Goal: Information Seeking & Learning: Learn about a topic

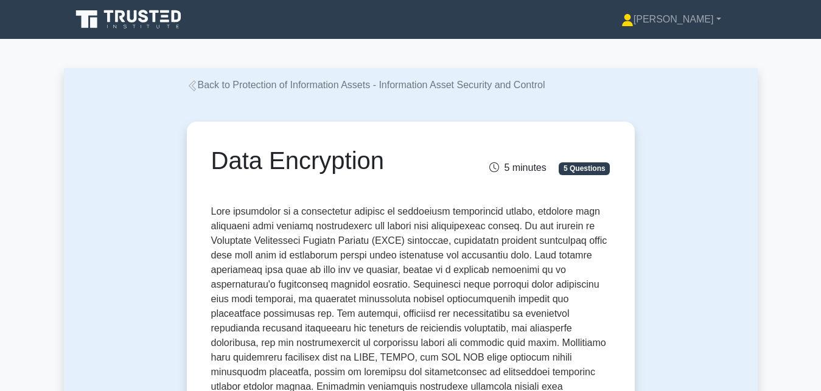
scroll to position [1861, 0]
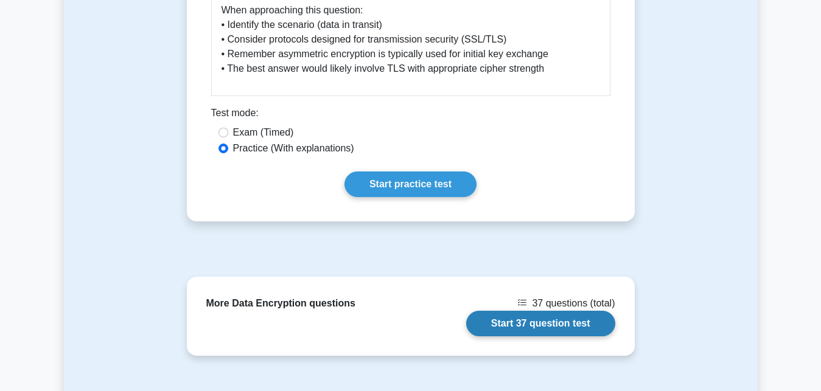
click at [544, 314] on link "Start 37 question test" at bounding box center [540, 324] width 149 height 26
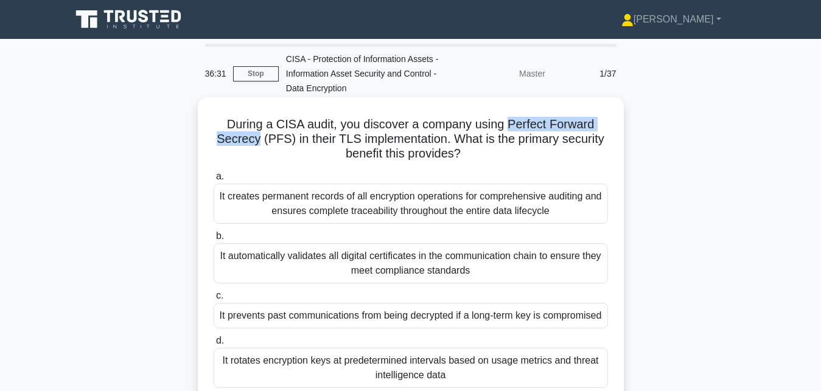
drag, startPoint x: 506, startPoint y: 126, endPoint x: 262, endPoint y: 145, distance: 244.6
click at [262, 145] on h5 "During a CISA audit, you discover a company using Perfect Forward Secrecy (PFS)…" at bounding box center [410, 139] width 397 height 45
copy h5 "Perfect Forward Secrecy"
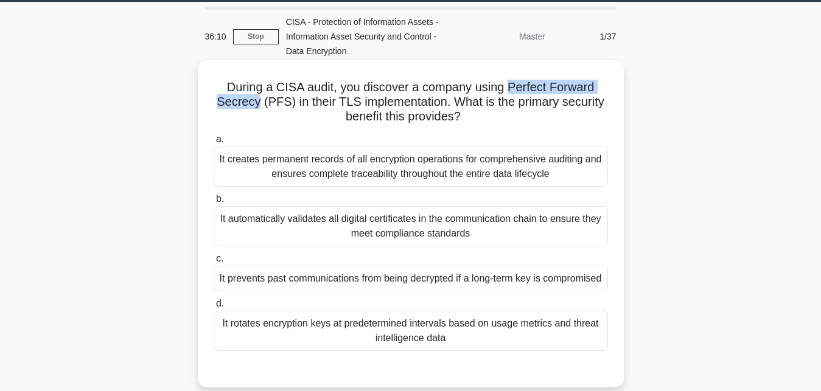
scroll to position [62, 0]
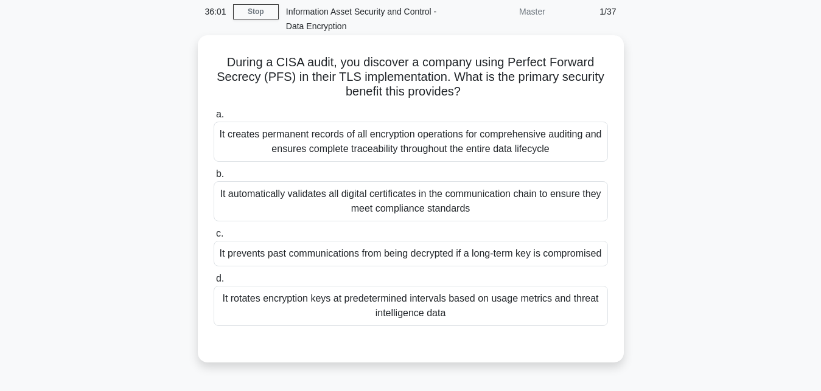
click at [336, 319] on div "It rotates encryption keys at predetermined intervals based on usage metrics an…" at bounding box center [410, 306] width 394 height 40
click at [213, 283] on input "d. It rotates encryption keys at predetermined intervals based on usage metrics…" at bounding box center [213, 279] width 0 height 8
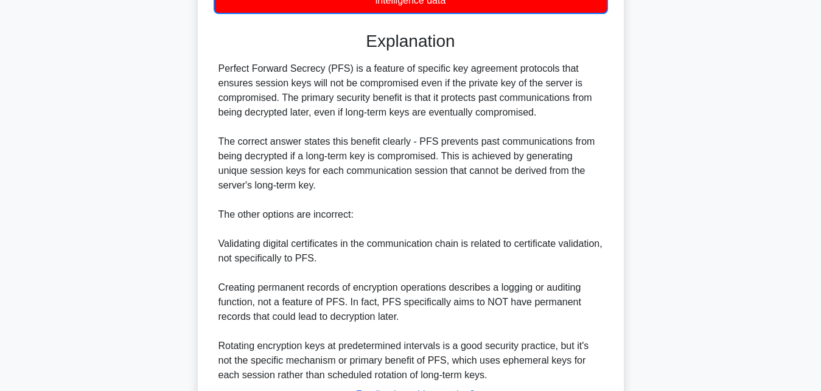
scroll to position [434, 0]
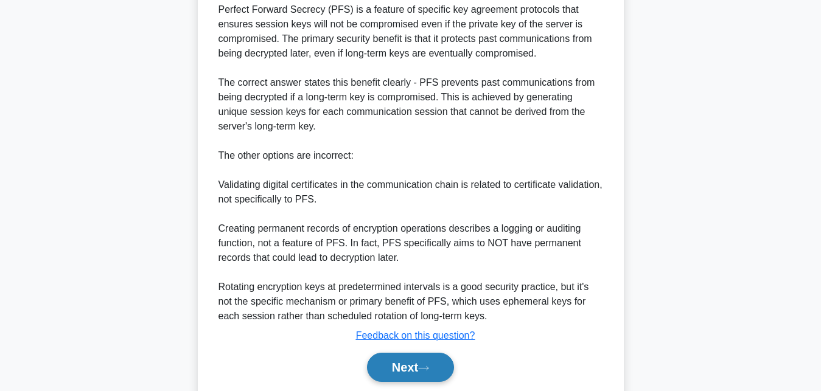
click at [429, 372] on icon at bounding box center [423, 368] width 11 height 7
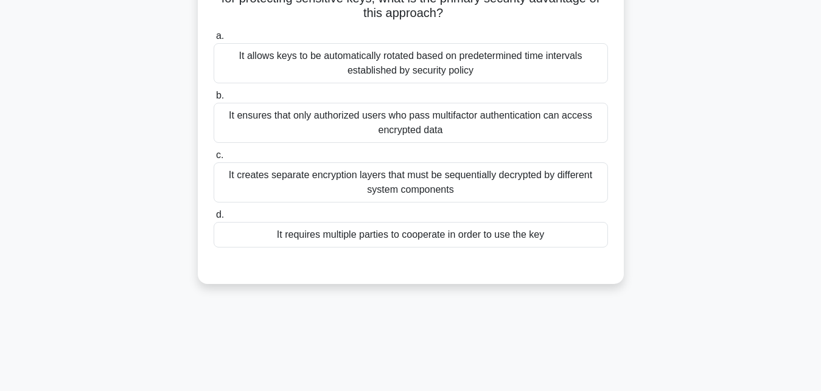
scroll to position [80, 0]
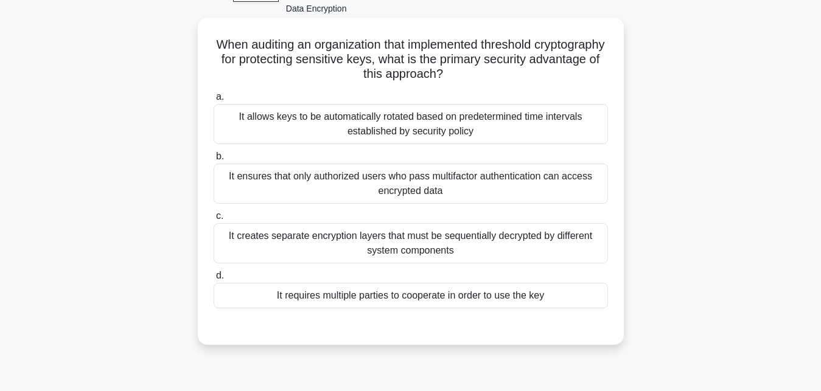
click at [364, 293] on div "It requires multiple parties to cooperate in order to use the key" at bounding box center [410, 296] width 394 height 26
click at [213, 280] on input "d. It requires multiple parties to cooperate in order to use the key" at bounding box center [213, 276] width 0 height 8
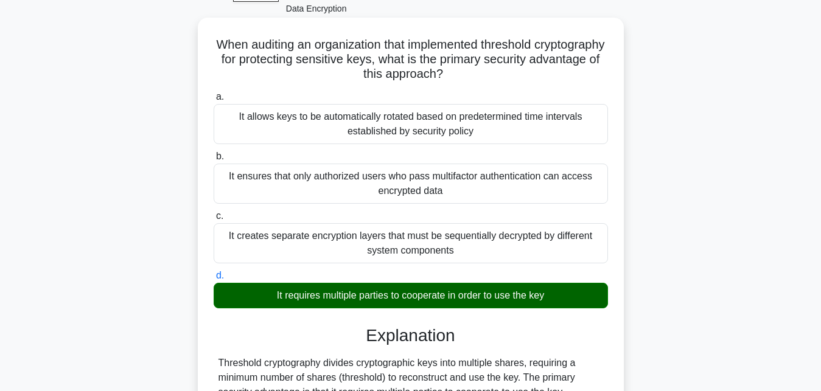
scroll to position [204, 0]
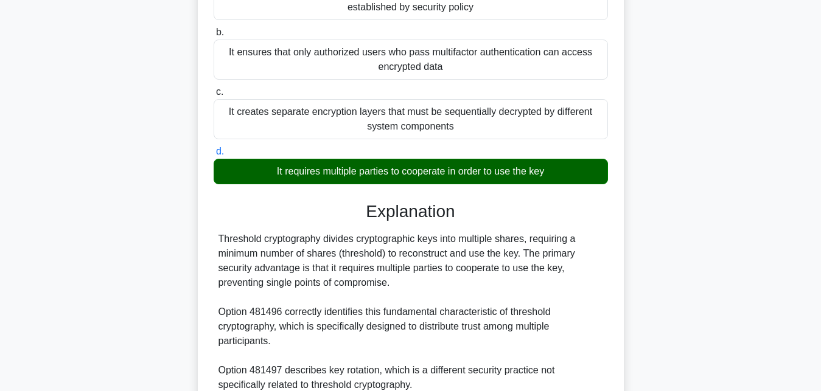
click at [218, 236] on div "Threshold cryptography divides cryptographic keys into multiple shares, requiri…" at bounding box center [410, 363] width 394 height 263
drag, startPoint x: 223, startPoint y: 240, endPoint x: 280, endPoint y: 238, distance: 56.6
click at [280, 238] on div "Threshold cryptography divides cryptographic keys into multiple shares, requiri…" at bounding box center [410, 363] width 384 height 263
click at [229, 243] on div "Threshold cryptography divides cryptographic keys into multiple shares, requiri…" at bounding box center [410, 363] width 384 height 263
drag, startPoint x: 218, startPoint y: 241, endPoint x: 323, endPoint y: 243, distance: 105.2
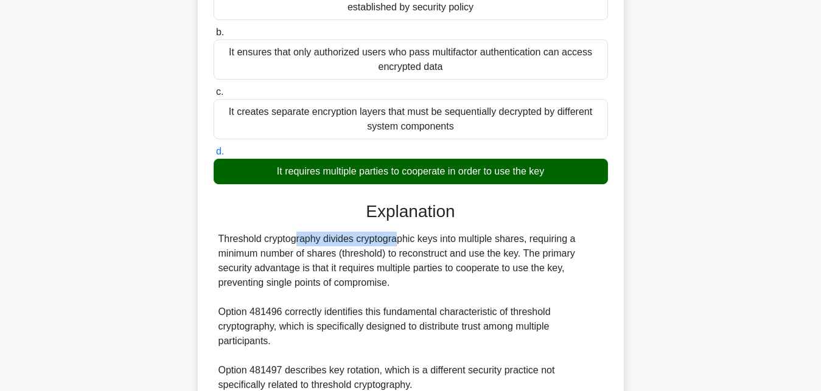
click at [323, 243] on div "Threshold cryptography divides cryptographic keys into multiple shares, requiri…" at bounding box center [410, 363] width 394 height 263
copy div "Threshold cryptography"
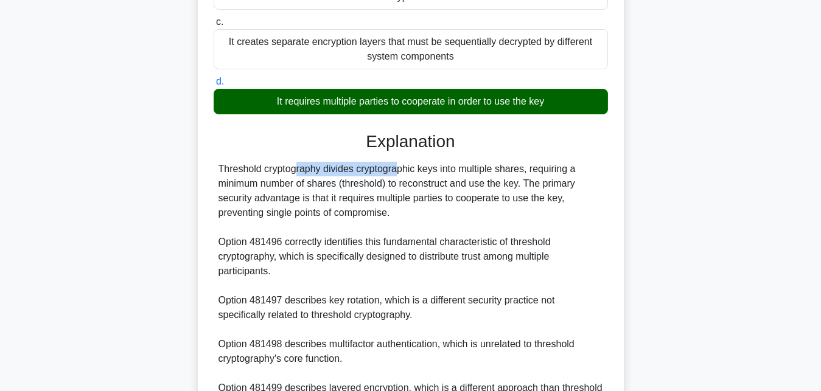
scroll to position [390, 0]
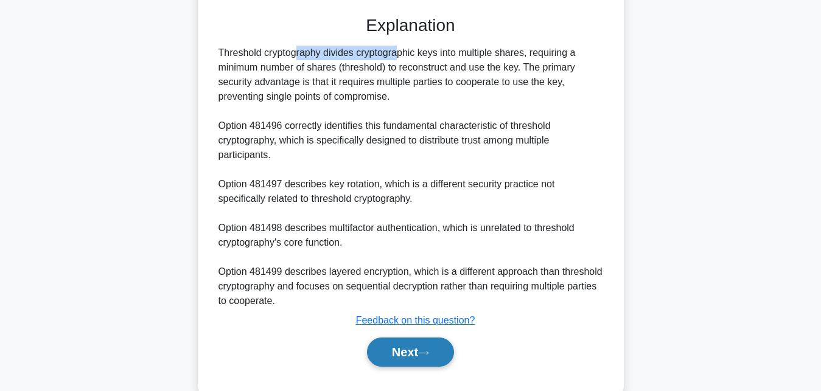
click at [408, 352] on button "Next" at bounding box center [410, 352] width 87 height 29
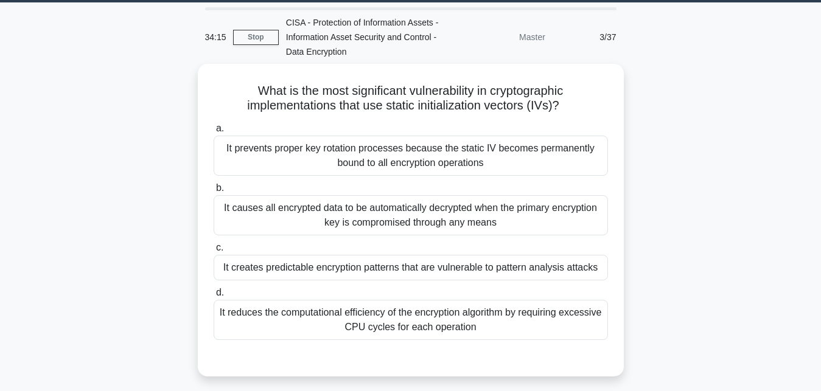
scroll to position [18, 0]
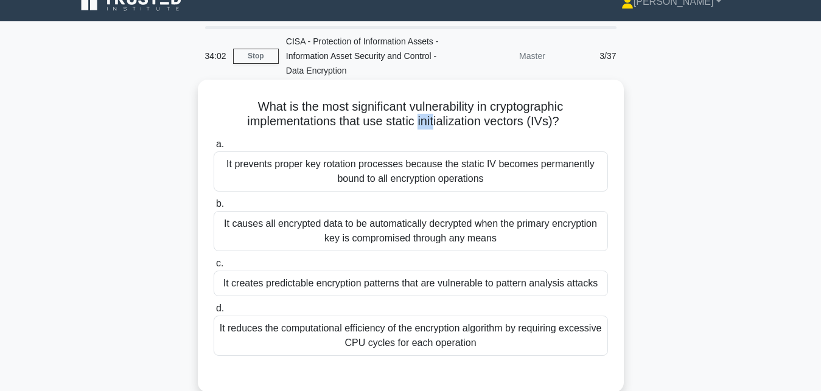
drag, startPoint x: 419, startPoint y: 125, endPoint x: 437, endPoint y: 125, distance: 17.6
click at [436, 125] on h5 "What is the most significant vulnerability in cryptographic implementations tha…" at bounding box center [410, 114] width 397 height 30
drag, startPoint x: 387, startPoint y: 122, endPoint x: 484, endPoint y: 121, distance: 96.7
click at [484, 121] on h5 "What is the most significant vulnerability in cryptographic implementations tha…" at bounding box center [410, 114] width 397 height 30
copy h5 "static initialization"
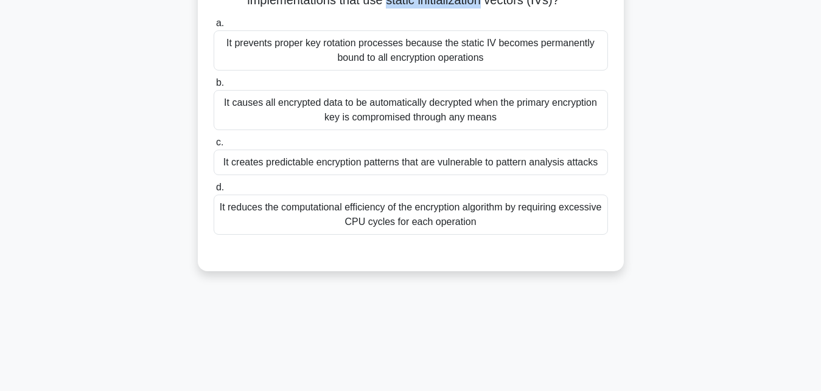
scroll to position [142, 0]
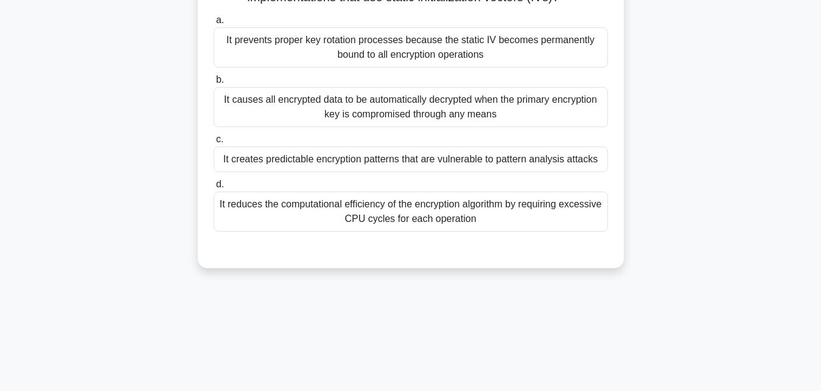
click at [310, 43] on div "It prevents proper key rotation processes because the static IV becomes permane…" at bounding box center [410, 47] width 394 height 40
click at [213, 24] on input "a. It prevents proper key rotation processes because the static IV becomes perm…" at bounding box center [213, 20] width 0 height 8
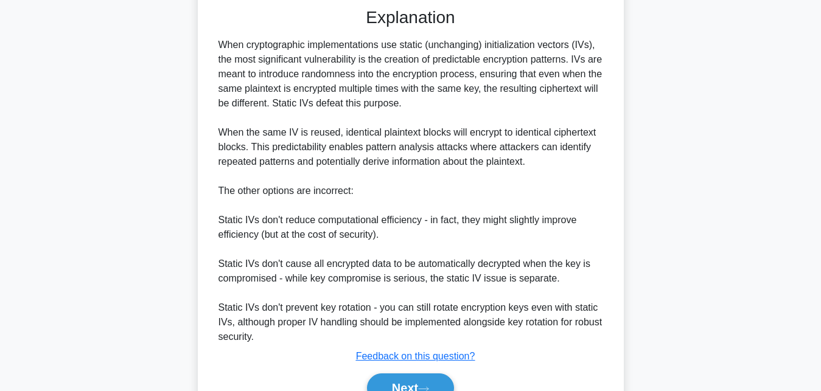
scroll to position [325, 0]
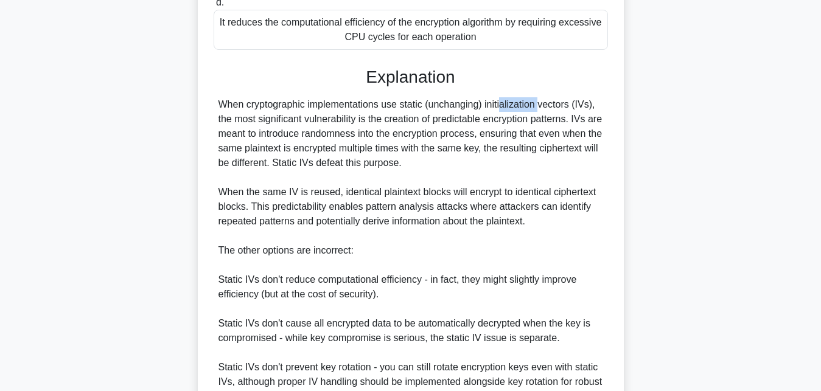
drag, startPoint x: 481, startPoint y: 105, endPoint x: 429, endPoint y: 106, distance: 51.7
click at [429, 106] on div "When cryptographic implementations use static (unchanging) initialization vecto…" at bounding box center [410, 250] width 384 height 307
copy div "unchanging"
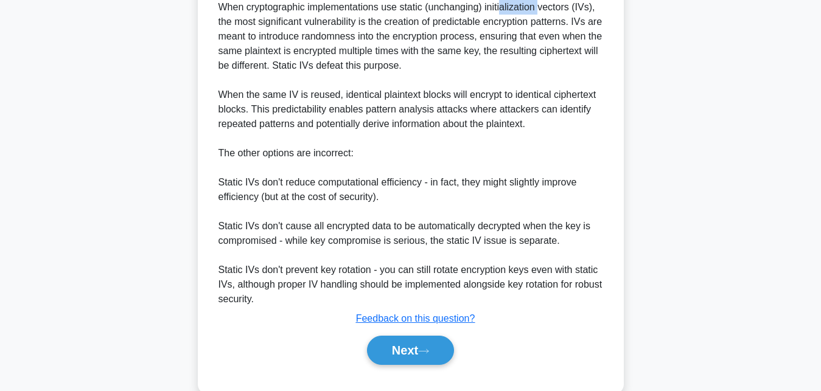
scroll to position [449, 0]
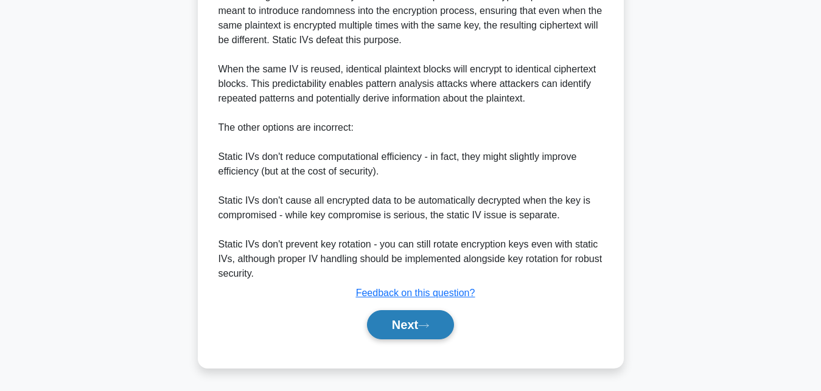
click at [434, 330] on button "Next" at bounding box center [410, 324] width 87 height 29
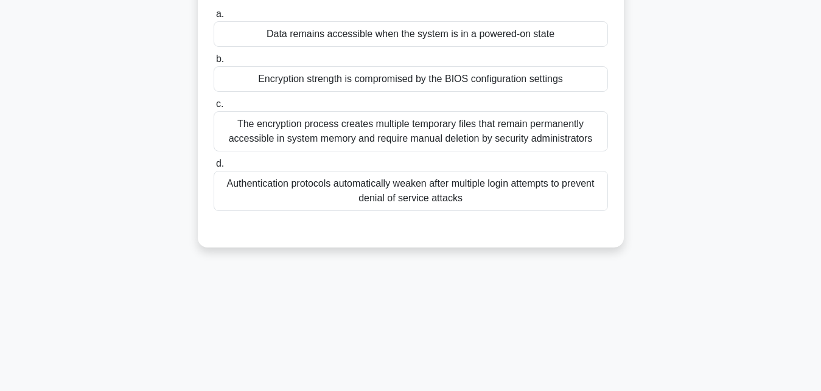
scroll to position [80, 0]
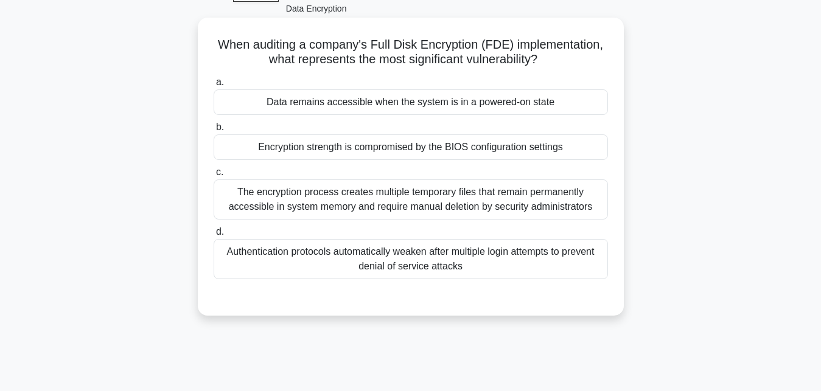
click at [376, 43] on h5 "When auditing a company's Full Disk Encryption (FDE) implementation, what repre…" at bounding box center [410, 52] width 397 height 30
drag, startPoint x: 375, startPoint y: 45, endPoint x: 482, endPoint y: 46, distance: 106.4
click at [482, 46] on h5 "When auditing a company's Full Disk Encryption (FDE) implementation, what repre…" at bounding box center [410, 52] width 397 height 30
copy h5 "Full Disk Encryption"
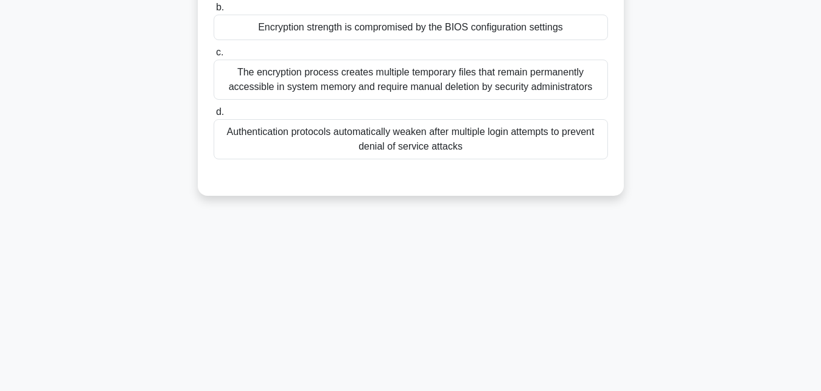
scroll to position [142, 0]
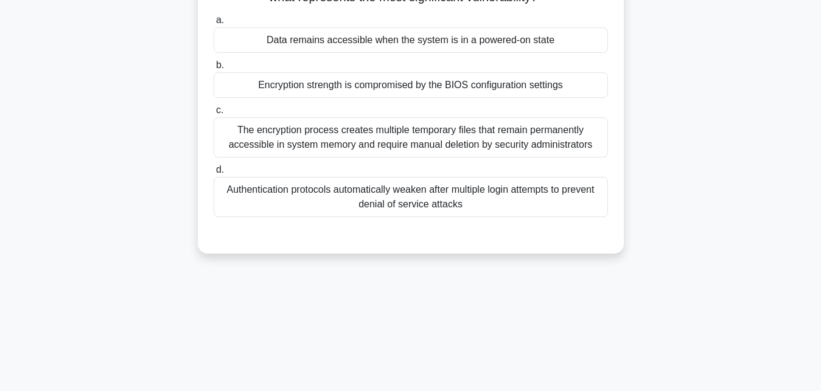
click at [333, 44] on div "Data remains accessible when the system is in a powered-on state" at bounding box center [410, 40] width 394 height 26
click at [213, 24] on input "a. Data remains accessible when the system is in a powered-on state" at bounding box center [213, 20] width 0 height 8
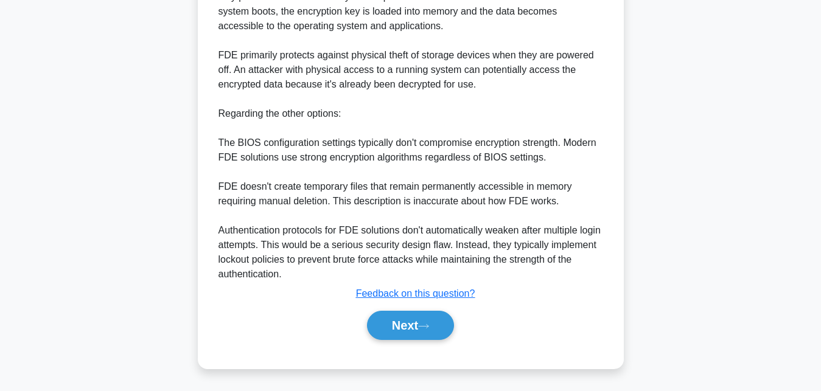
scroll to position [448, 0]
click at [422, 327] on button "Next" at bounding box center [410, 324] width 87 height 29
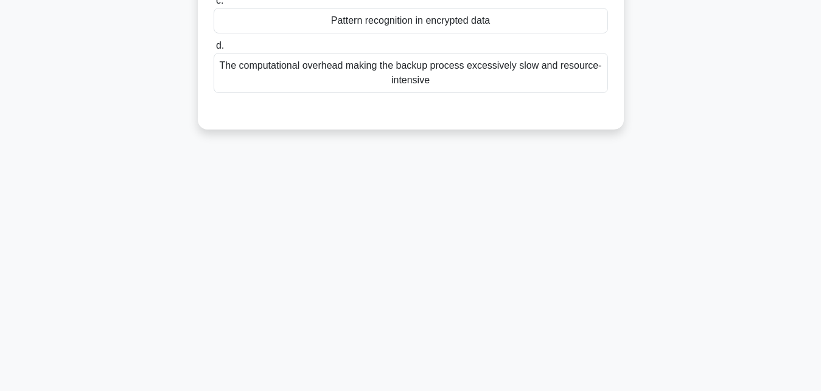
scroll to position [80, 0]
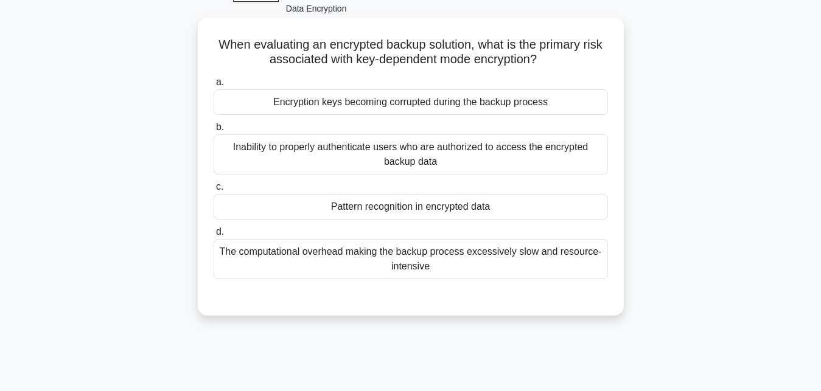
click at [361, 210] on div "Pattern recognition in encrypted data" at bounding box center [410, 207] width 394 height 26
click at [213, 191] on input "c. Pattern recognition in encrypted data" at bounding box center [213, 187] width 0 height 8
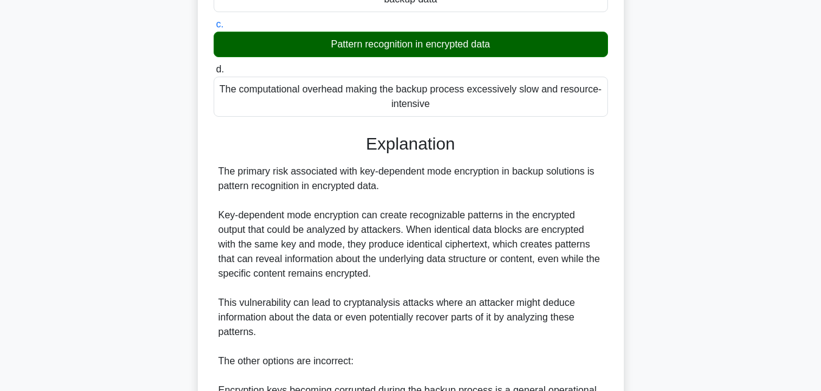
scroll to position [266, 0]
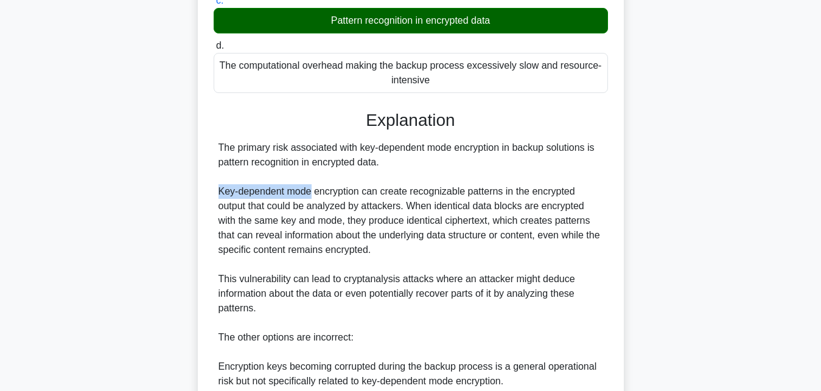
drag, startPoint x: 221, startPoint y: 193, endPoint x: 310, endPoint y: 193, distance: 89.4
click at [310, 193] on div "The primary risk associated with key-dependent mode encryption in backup soluti…" at bounding box center [410, 316] width 384 height 350
copy div "Key-dependent mode"
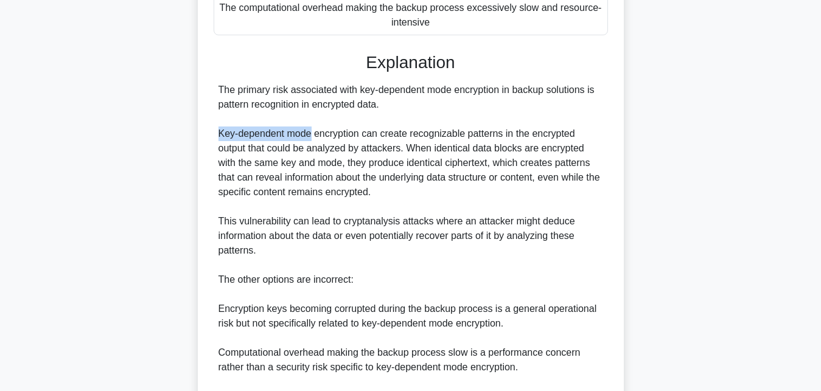
scroll to position [452, 0]
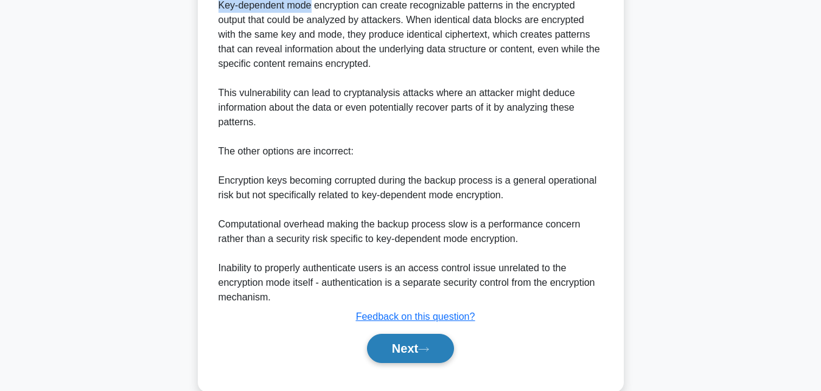
click at [411, 355] on button "Next" at bounding box center [410, 348] width 87 height 29
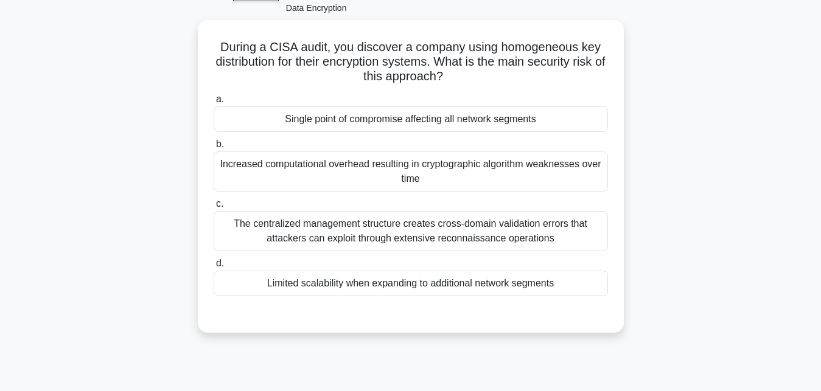
scroll to position [80, 0]
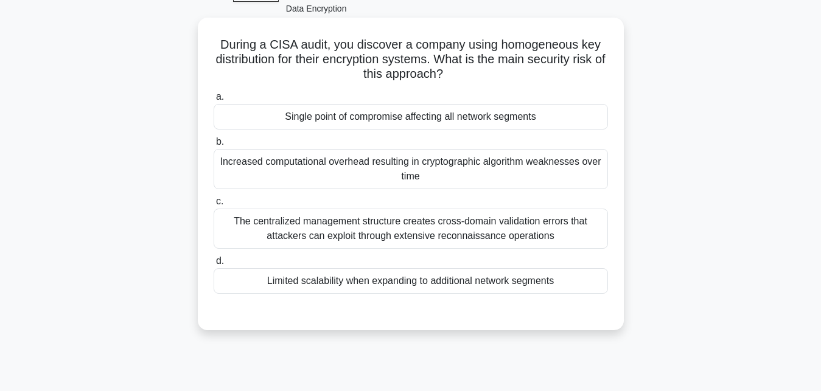
click at [309, 167] on div "Increased computational overhead resulting in cryptographic algorithm weaknesse…" at bounding box center [410, 169] width 394 height 40
click at [213, 146] on input "b. Increased computational overhead resulting in cryptographic algorithm weakne…" at bounding box center [213, 142] width 0 height 8
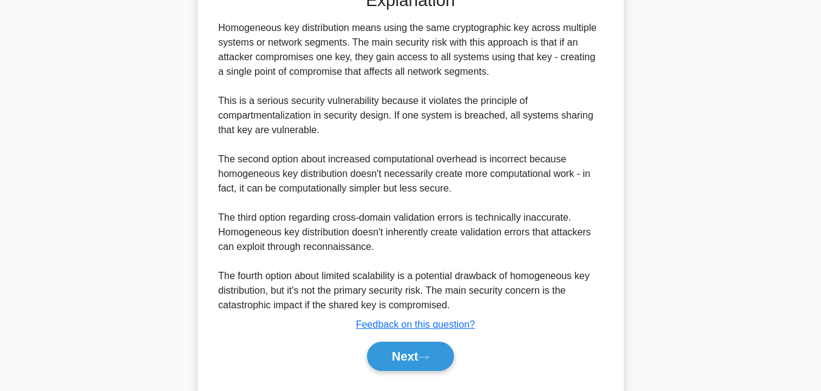
scroll to position [434, 0]
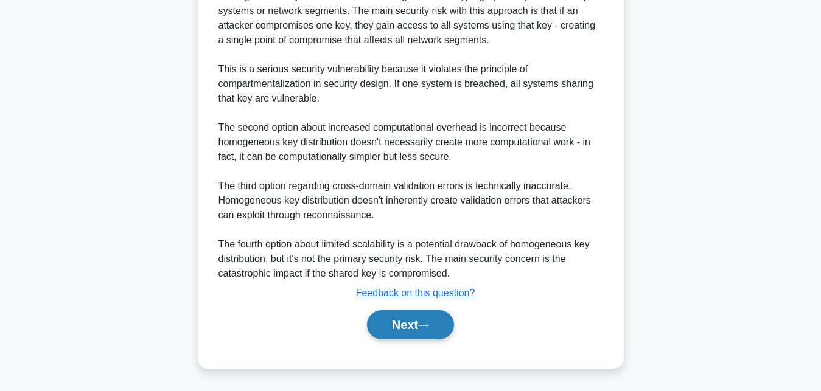
click at [433, 331] on button "Next" at bounding box center [410, 324] width 87 height 29
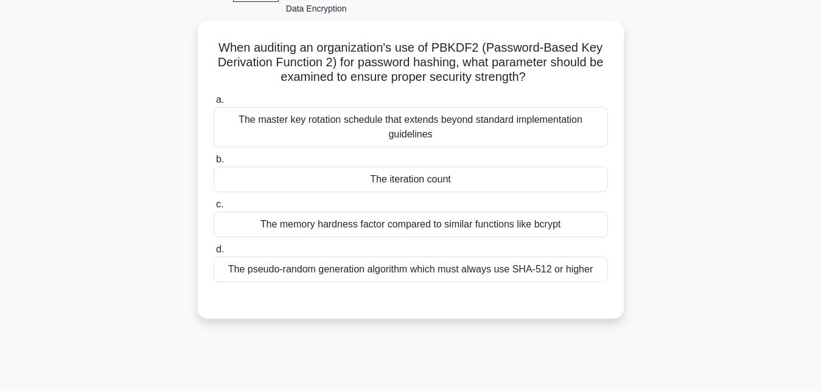
scroll to position [0, 0]
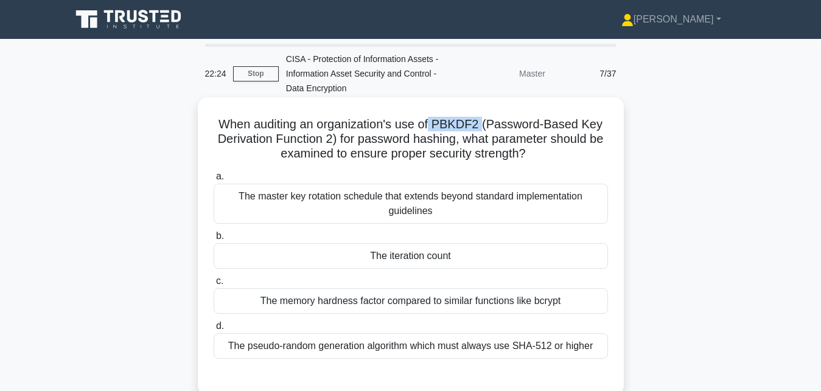
drag, startPoint x: 482, startPoint y: 127, endPoint x: 436, endPoint y: 125, distance: 46.2
click at [436, 125] on h5 "When auditing an organization's use of PBKDF2 (Password-Based Key Derivation Fu…" at bounding box center [410, 139] width 397 height 45
copy h5 "PBKDF2"
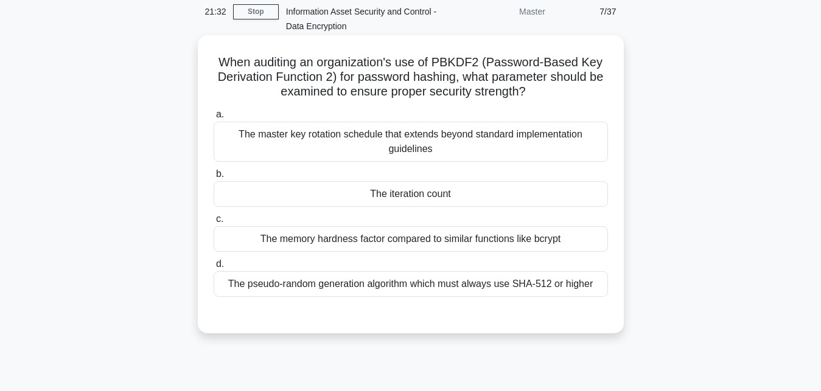
click at [384, 201] on div "The iteration count" at bounding box center [410, 194] width 394 height 26
click at [213, 178] on input "b. The iteration count" at bounding box center [213, 174] width 0 height 8
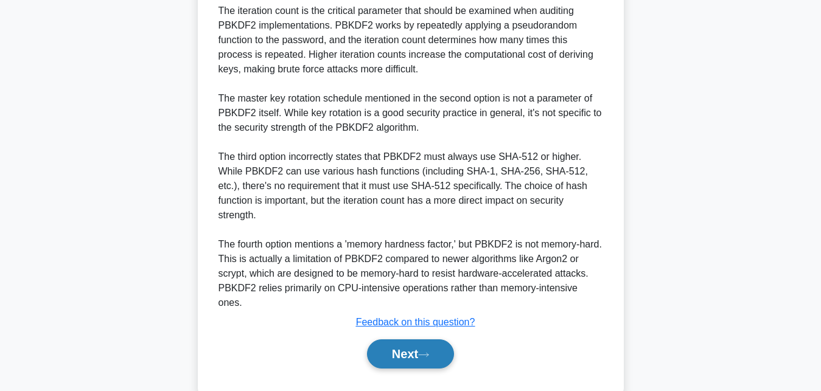
scroll to position [404, 0]
click at [429, 350] on icon at bounding box center [423, 353] width 11 height 7
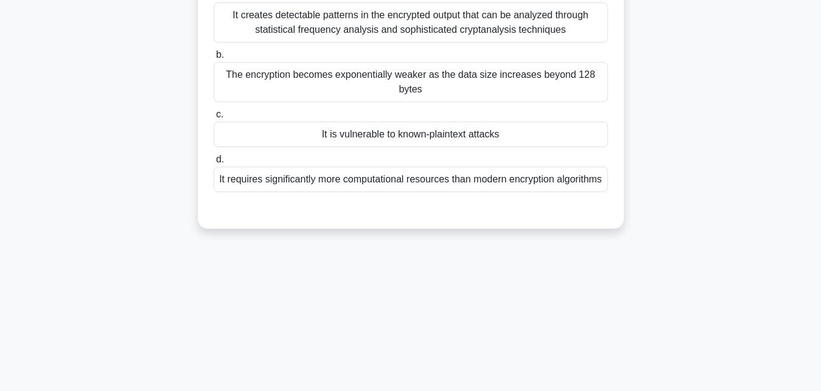
scroll to position [204, 0]
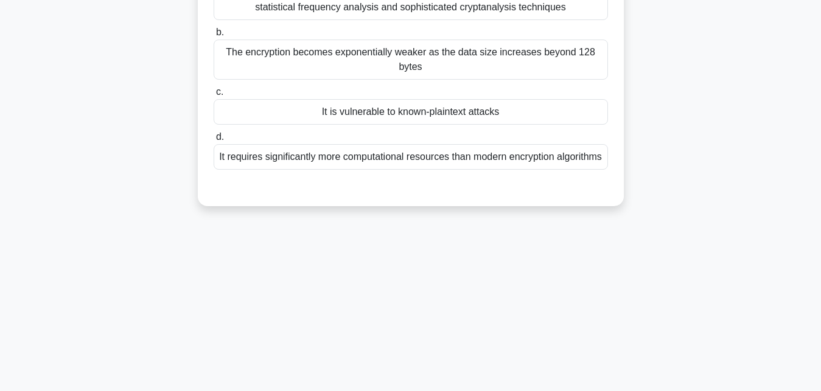
click at [395, 113] on div "It is vulnerable to known-plaintext attacks" at bounding box center [410, 112] width 394 height 26
click at [213, 96] on input "c. It is vulnerable to known-plaintext attacks" at bounding box center [213, 92] width 0 height 8
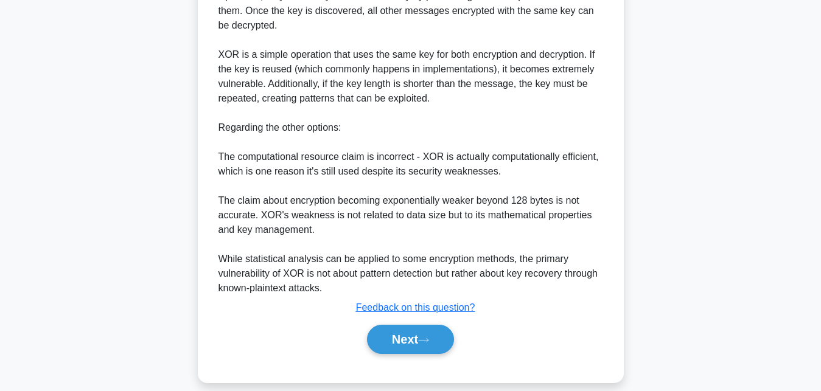
scroll to position [491, 0]
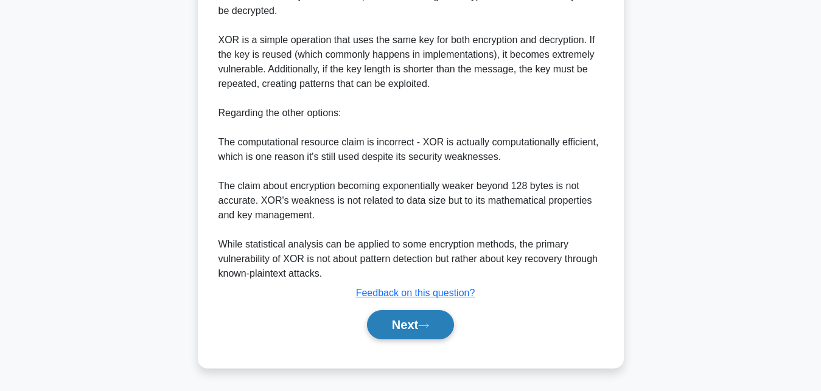
click at [435, 323] on button "Next" at bounding box center [410, 324] width 87 height 29
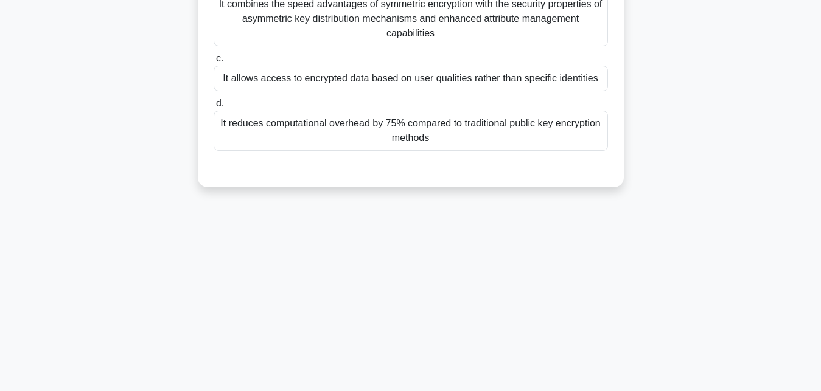
scroll to position [266, 0]
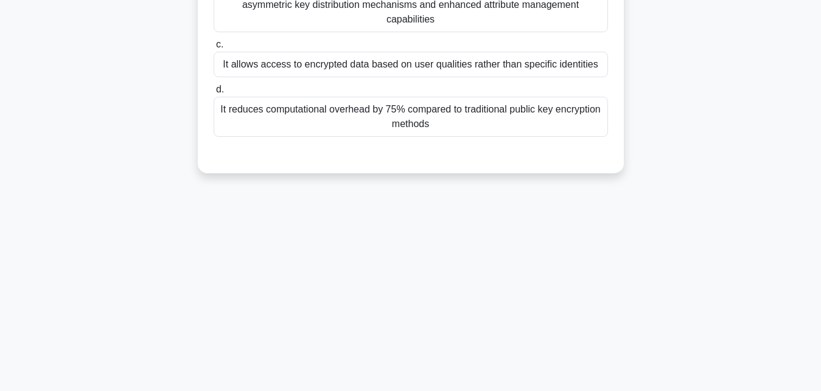
click at [342, 66] on div "It allows access to encrypted data based on user qualities rather than specific…" at bounding box center [410, 65] width 394 height 26
click at [213, 49] on input "c. It allows access to encrypted data based on user qualities rather than speci…" at bounding box center [213, 45] width 0 height 8
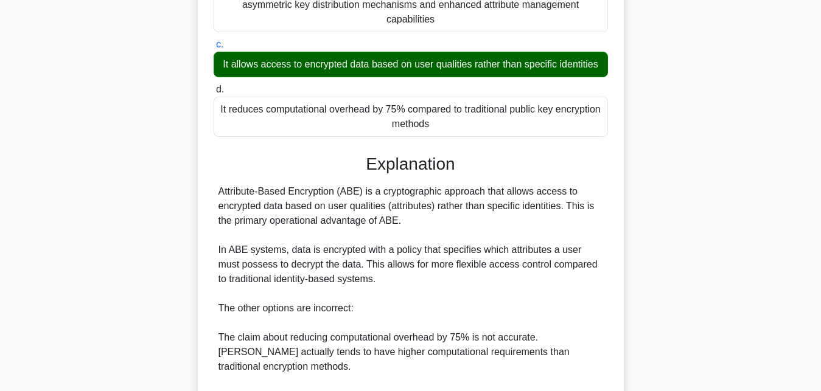
click at [217, 192] on div "Attribute-Based Encryption (ABE) is a cryptographic approach that allows access…" at bounding box center [410, 337] width 394 height 307
drag, startPoint x: 220, startPoint y: 196, endPoint x: 334, endPoint y: 195, distance: 113.7
click at [334, 195] on div "Attribute-Based Encryption (ABE) is a cryptographic approach that allows access…" at bounding box center [410, 337] width 384 height 307
copy div "Attribute-Based Encryption"
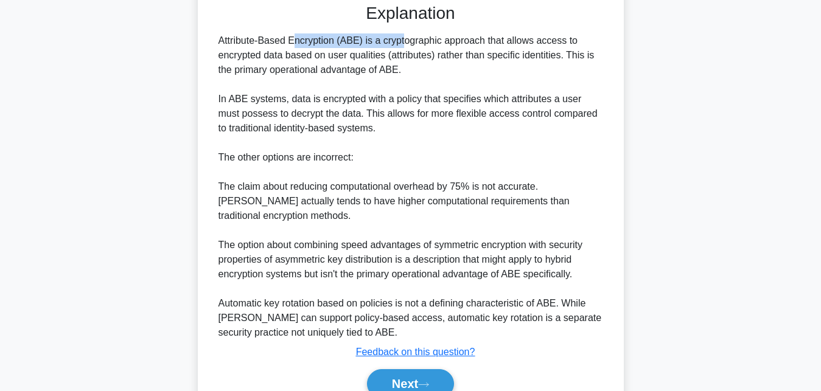
scroll to position [462, 0]
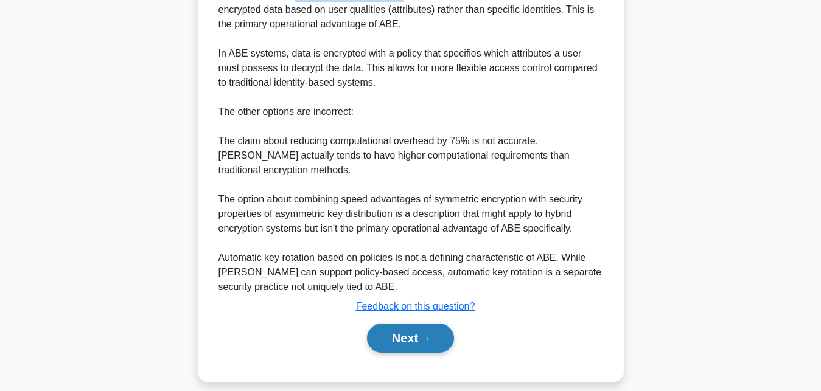
click at [437, 325] on button "Next" at bounding box center [410, 338] width 87 height 29
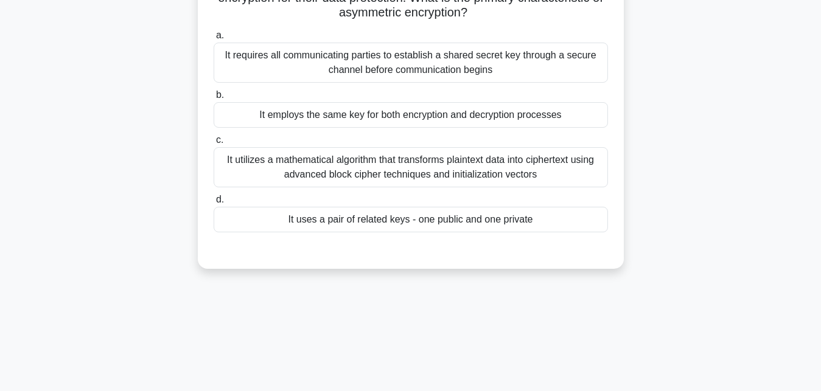
scroll to position [142, 0]
click at [393, 225] on div "It uses a pair of related keys - one public and one private" at bounding box center [410, 219] width 394 height 26
click at [213, 203] on input "d. It uses a pair of related keys - one public and one private" at bounding box center [213, 199] width 0 height 8
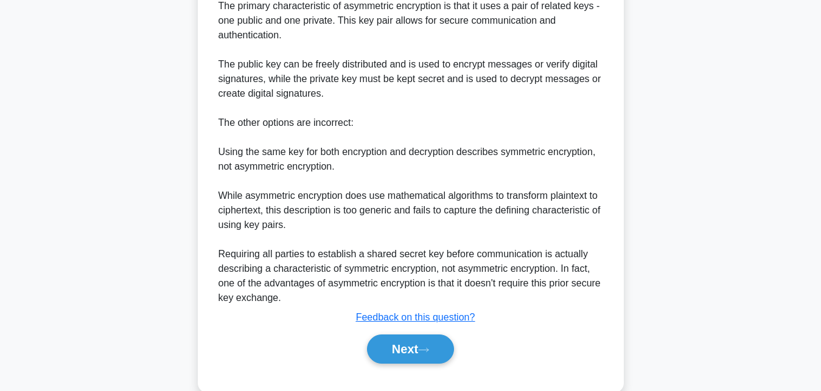
scroll to position [448, 0]
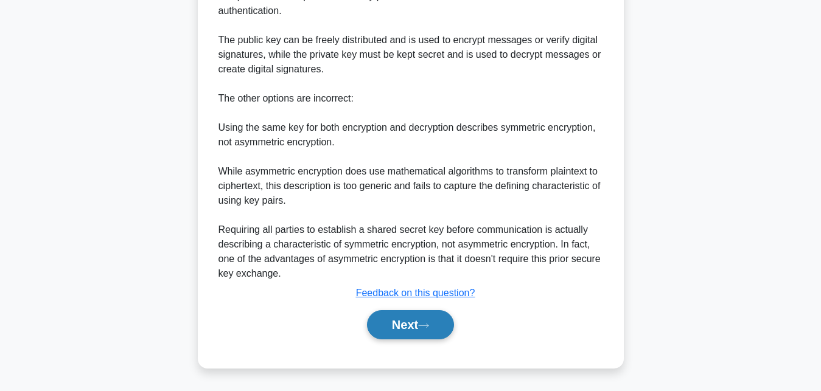
click at [434, 319] on button "Next" at bounding box center [410, 324] width 87 height 29
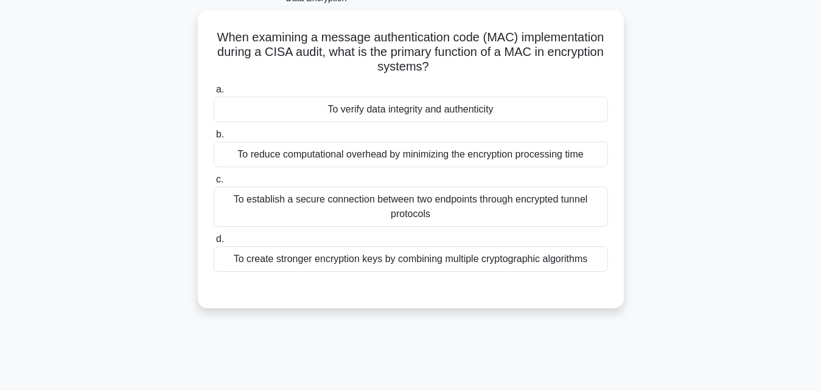
scroll to position [80, 0]
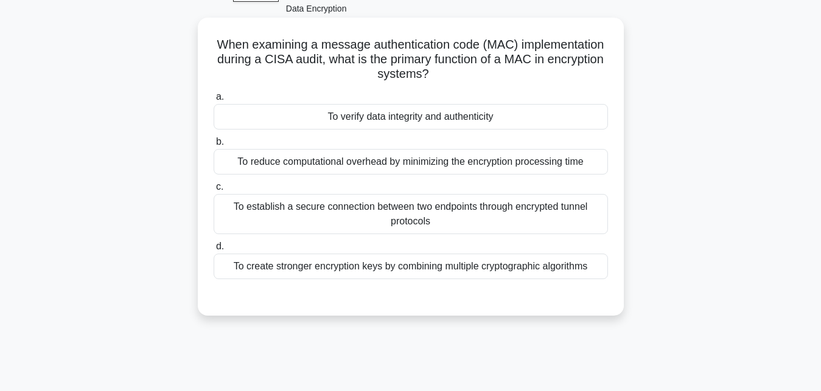
click at [384, 121] on div "To verify data integrity and authenticity" at bounding box center [410, 117] width 394 height 26
click at [213, 101] on input "a. To verify data integrity and authenticity" at bounding box center [213, 97] width 0 height 8
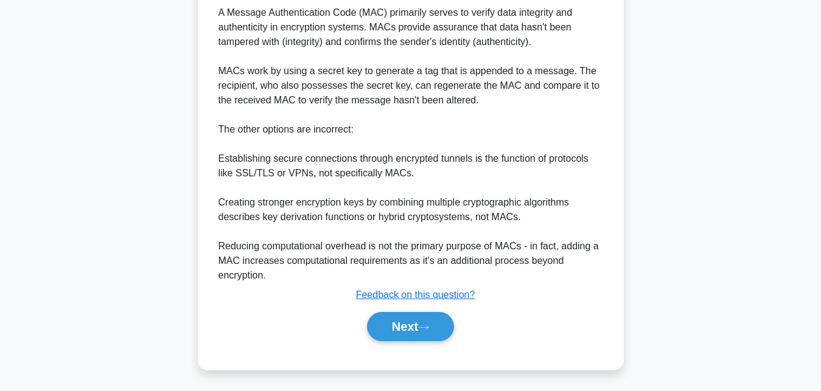
scroll to position [404, 0]
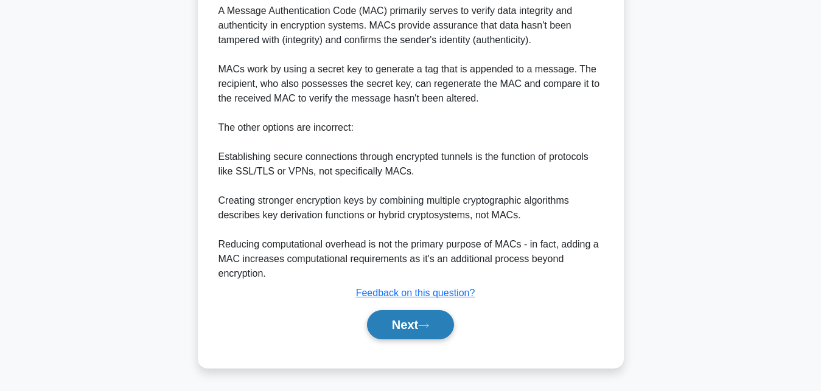
click at [428, 325] on icon at bounding box center [423, 326] width 10 height 4
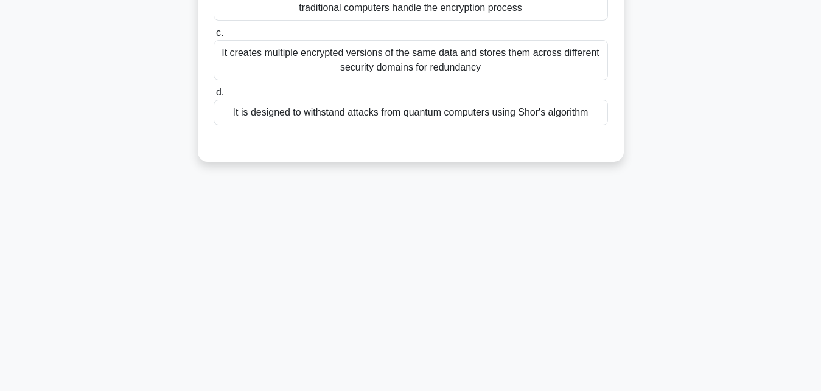
scroll to position [80, 0]
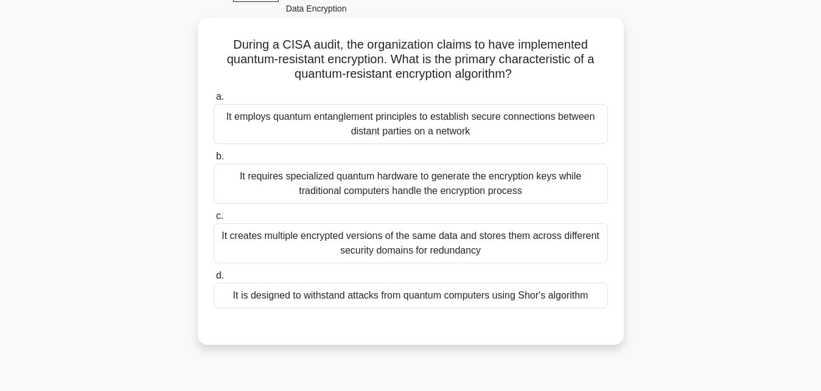
click at [318, 305] on div "It is designed to withstand attacks from quantum computers using Shor's algorit…" at bounding box center [410, 296] width 394 height 26
click at [213, 280] on input "d. It is designed to withstand attacks from quantum computers using Shor's algo…" at bounding box center [213, 276] width 0 height 8
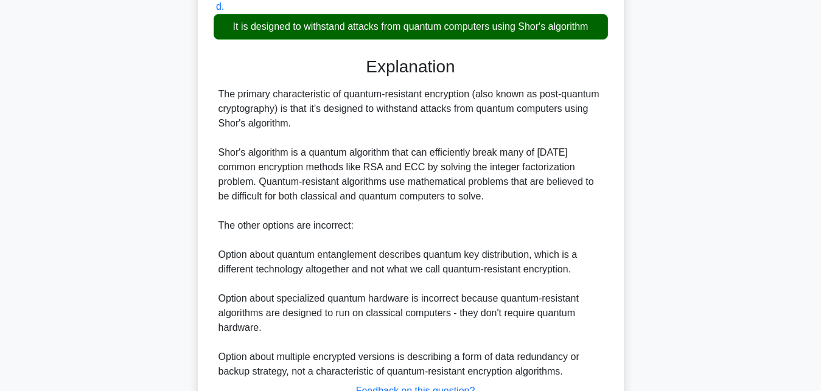
scroll to position [448, 0]
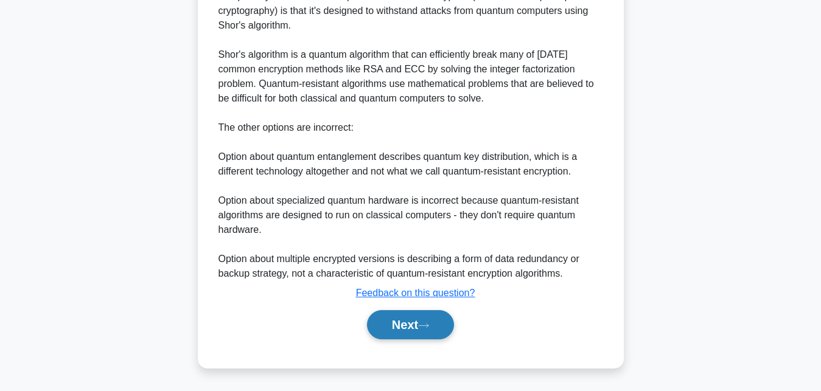
click at [436, 327] on button "Next" at bounding box center [410, 324] width 87 height 29
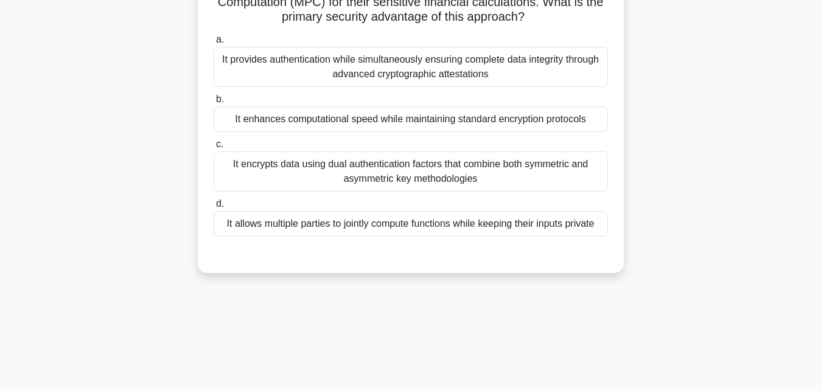
scroll to position [80, 0]
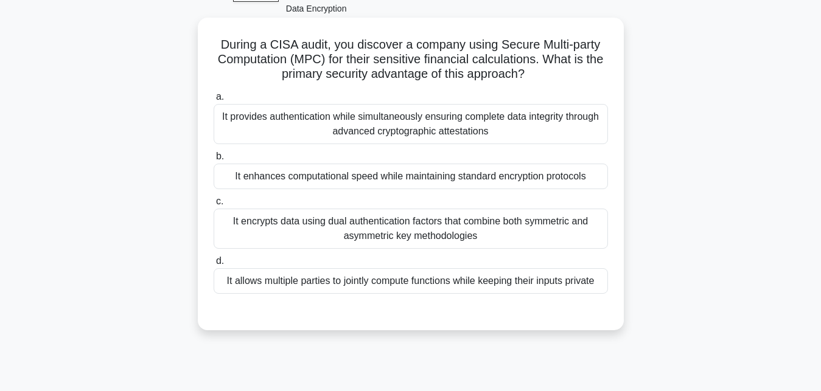
click at [387, 179] on div "It enhances computational speed while maintaining standard encryption protocols" at bounding box center [410, 177] width 394 height 26
click at [213, 161] on input "b. It enhances computational speed while maintaining standard encryption protoc…" at bounding box center [213, 157] width 0 height 8
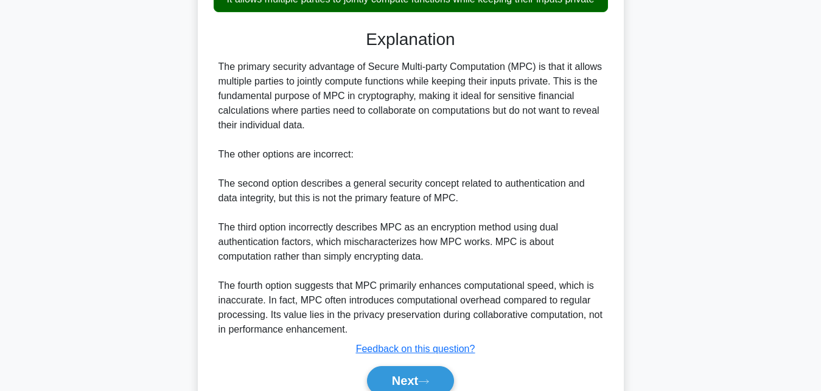
scroll to position [390, 0]
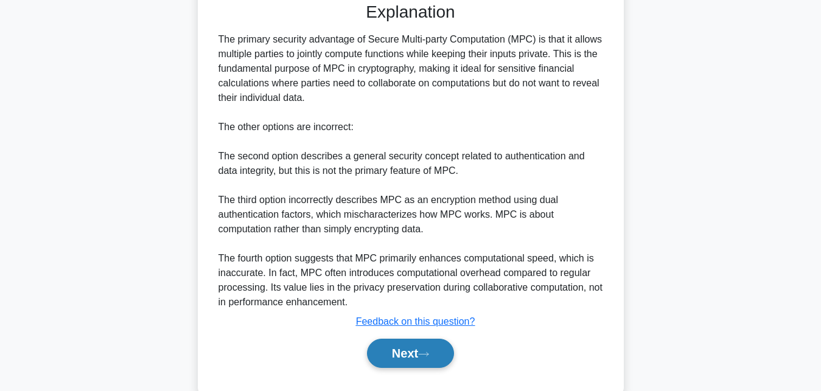
click at [441, 353] on button "Next" at bounding box center [410, 353] width 87 height 29
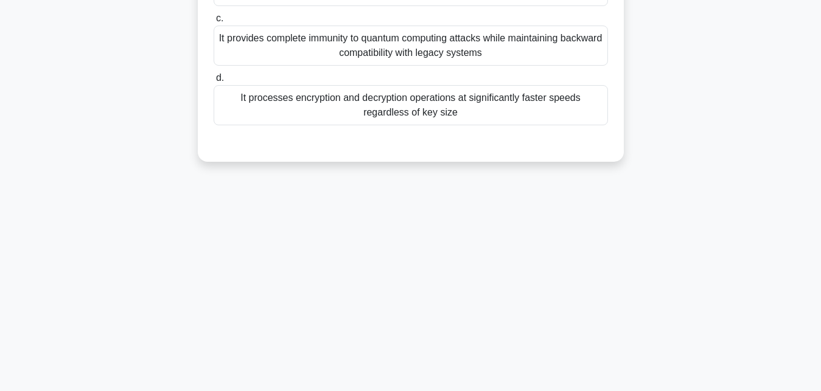
scroll to position [80, 0]
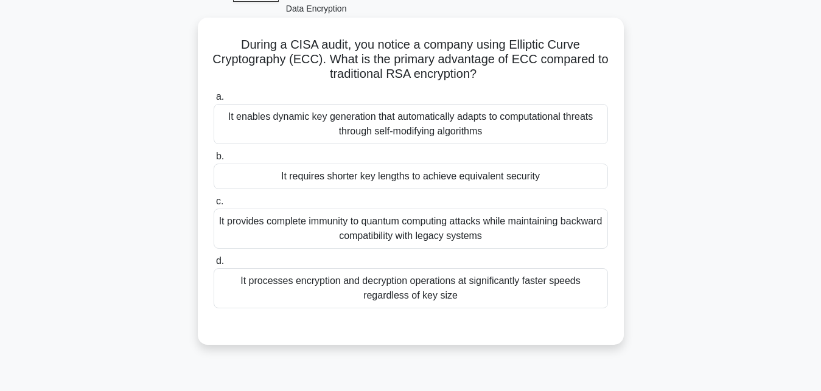
click at [329, 175] on div "It requires shorter key lengths to achieve equivalent security" at bounding box center [410, 177] width 394 height 26
click at [213, 161] on input "b. It requires shorter key lengths to achieve equivalent security" at bounding box center [213, 157] width 0 height 8
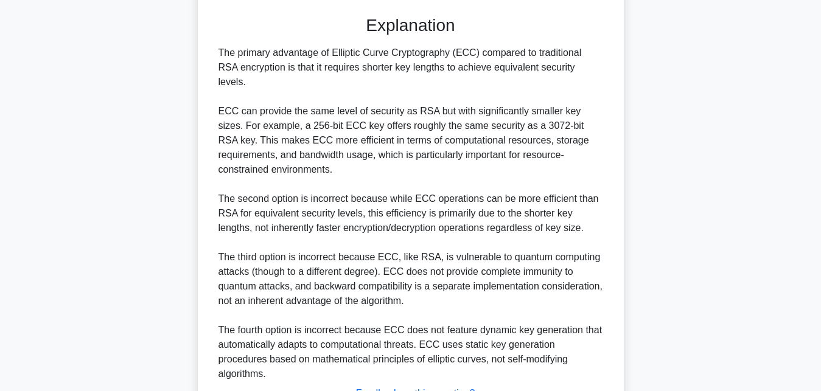
scroll to position [462, 0]
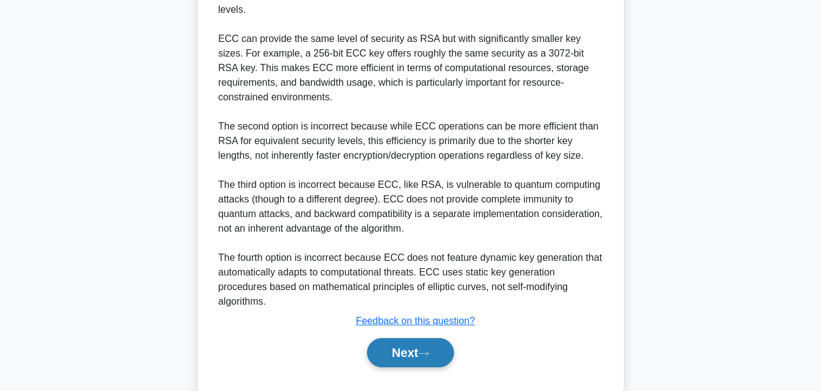
click at [427, 350] on icon at bounding box center [423, 353] width 11 height 7
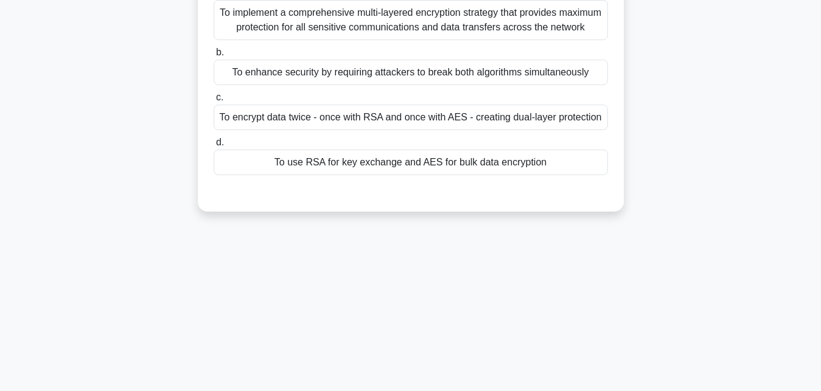
scroll to position [80, 0]
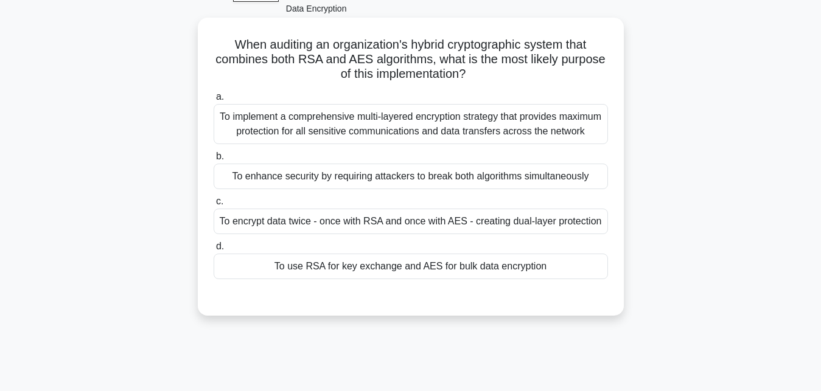
click at [370, 279] on div "To use RSA for key exchange and AES for bulk data encryption" at bounding box center [410, 267] width 394 height 26
click at [213, 251] on input "d. To use RSA for key exchange and AES for bulk data encryption" at bounding box center [213, 247] width 0 height 8
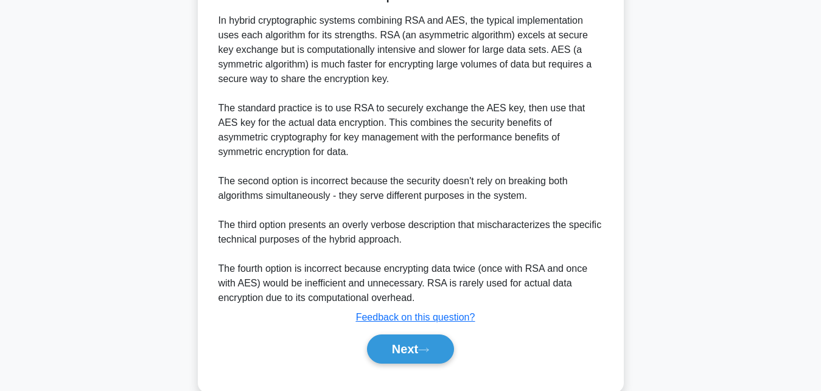
scroll to position [433, 0]
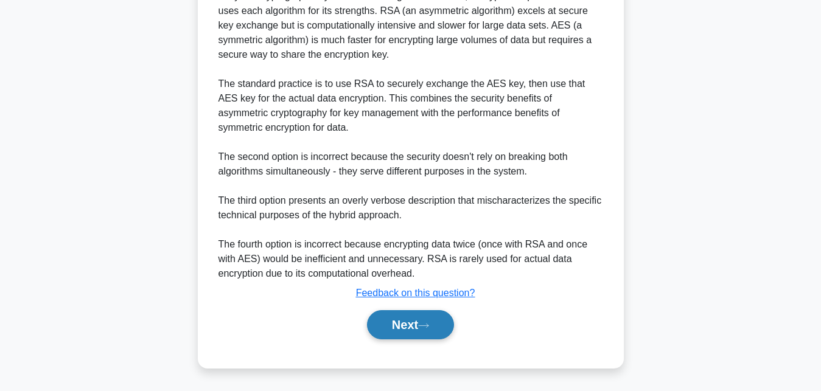
click at [427, 323] on icon at bounding box center [423, 325] width 11 height 7
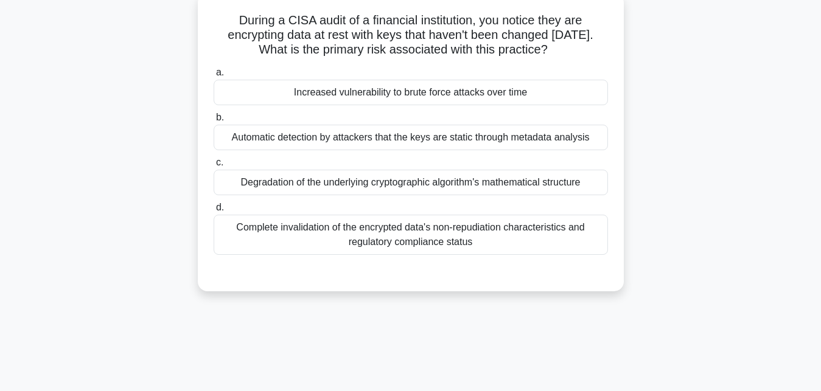
scroll to position [124, 0]
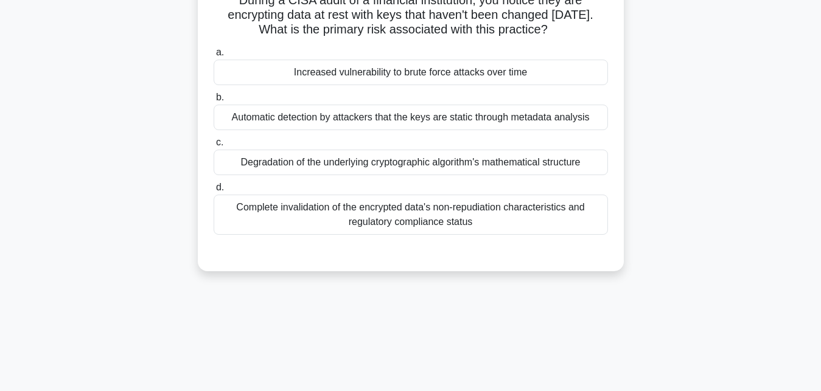
click at [379, 80] on div "Increased vulnerability to brute force attacks over time" at bounding box center [410, 73] width 394 height 26
click at [213, 57] on input "a. Increased vulnerability to brute force attacks over time" at bounding box center [213, 53] width 0 height 8
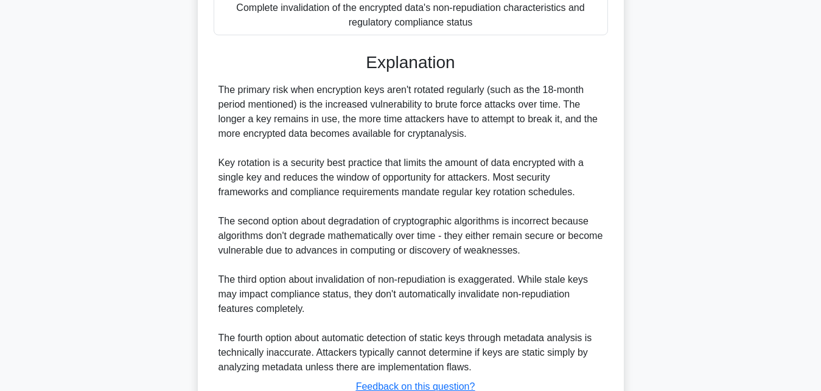
scroll to position [418, 0]
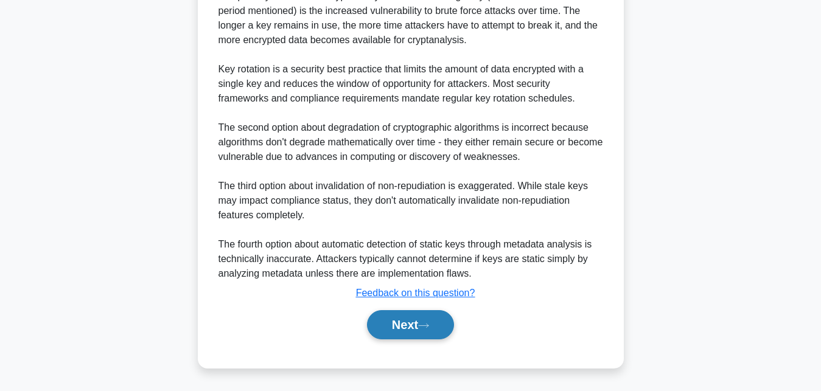
click at [439, 328] on button "Next" at bounding box center [410, 324] width 87 height 29
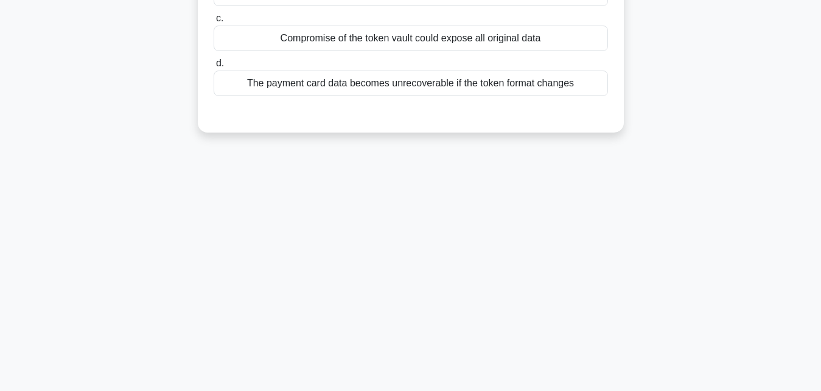
scroll to position [80, 0]
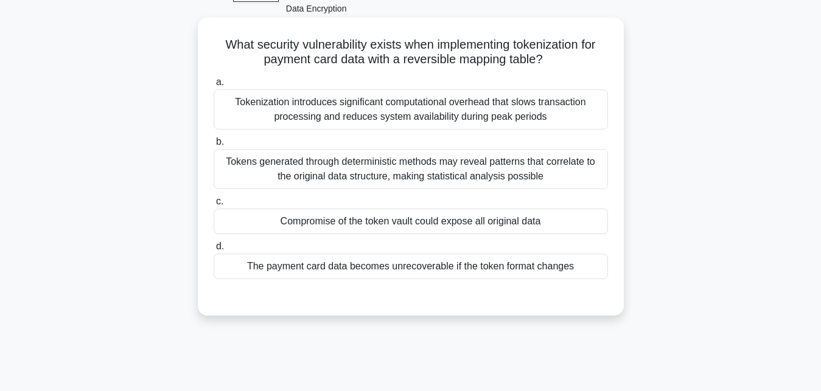
click at [330, 220] on div "Compromise of the token vault could expose all original data" at bounding box center [410, 222] width 394 height 26
click at [213, 206] on input "c. Compromise of the token vault could expose all original data" at bounding box center [213, 202] width 0 height 8
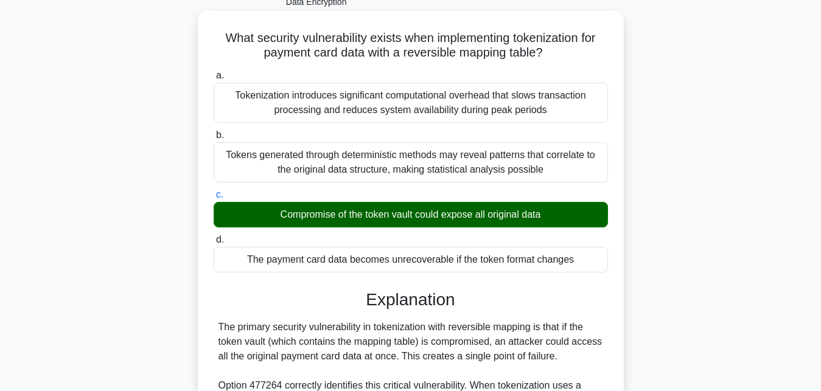
scroll to position [204, 0]
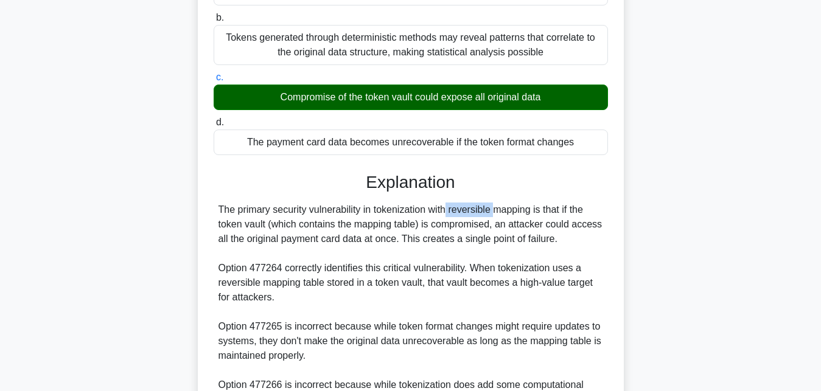
drag, startPoint x: 373, startPoint y: 211, endPoint x: 422, endPoint y: 215, distance: 48.8
click at [426, 211] on div "The primary security vulnerability in tokenization with reversible mapping is t…" at bounding box center [410, 349] width 384 height 292
copy div "tokenization"
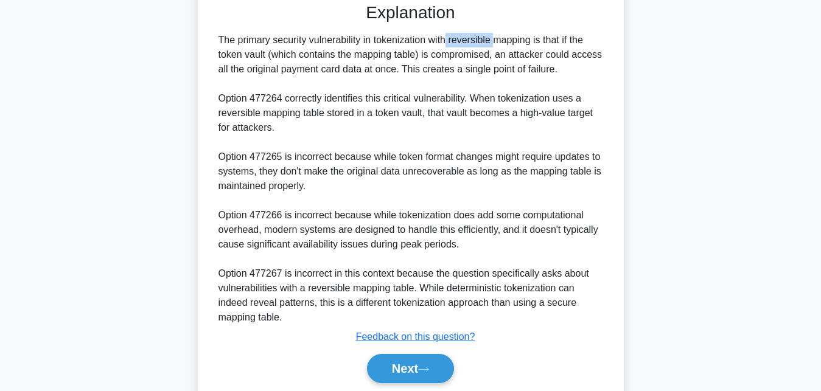
scroll to position [418, 0]
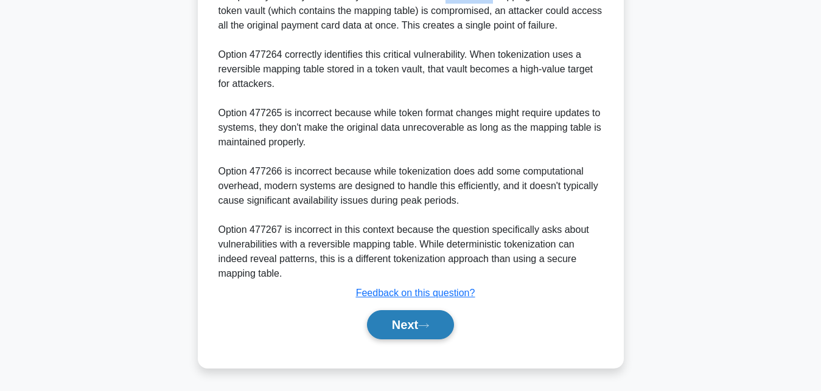
click at [427, 328] on icon at bounding box center [423, 325] width 11 height 7
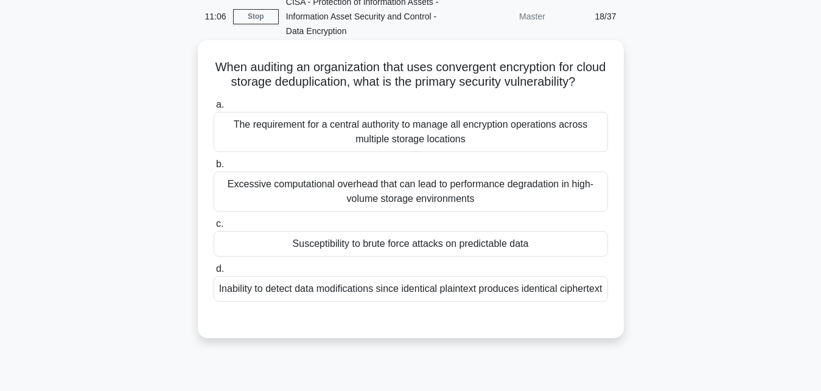
scroll to position [124, 0]
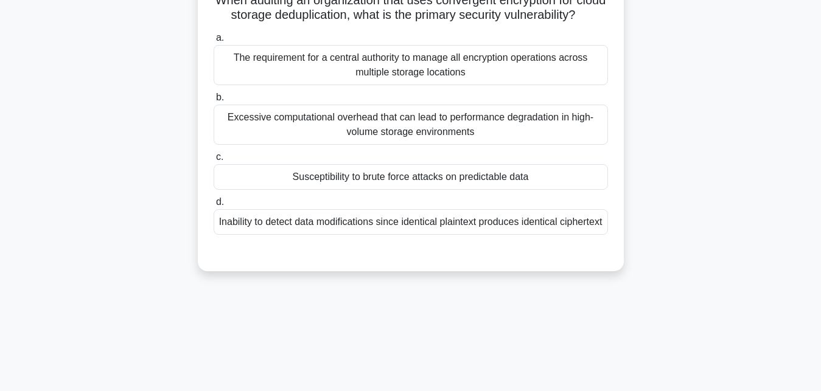
click at [363, 181] on div "Susceptibility to brute force attacks on predictable data" at bounding box center [410, 177] width 394 height 26
click at [213, 161] on input "c. Susceptibility to brute force attacks on predictable data" at bounding box center [213, 157] width 0 height 8
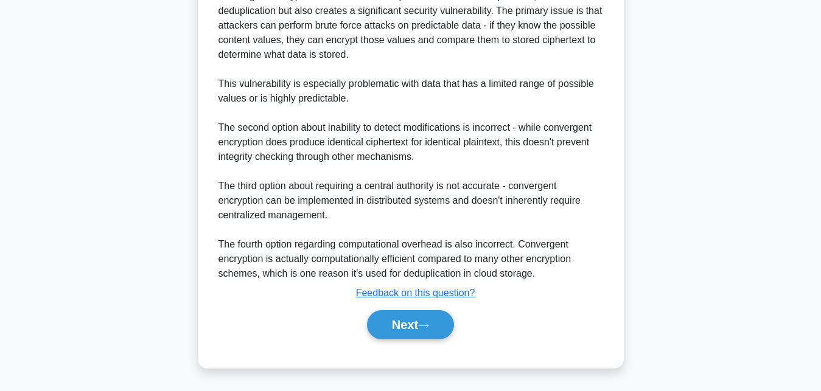
scroll to position [433, 0]
click at [436, 329] on button "Next" at bounding box center [410, 324] width 87 height 29
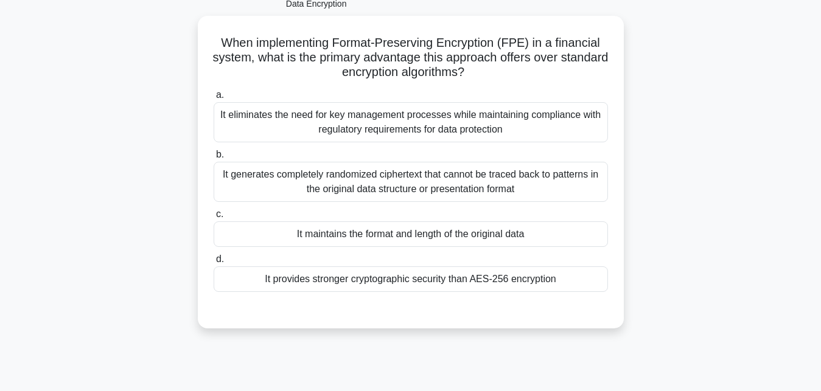
scroll to position [80, 0]
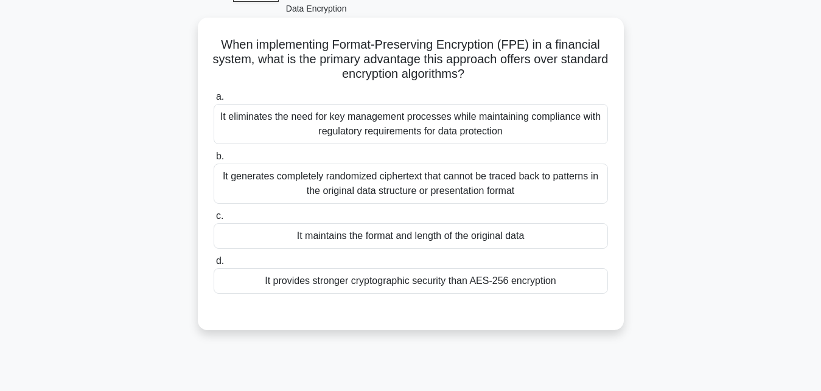
click at [348, 243] on div "It maintains the format and length of the original data" at bounding box center [410, 236] width 394 height 26
click at [213, 220] on input "c. It maintains the format and length of the original data" at bounding box center [213, 216] width 0 height 8
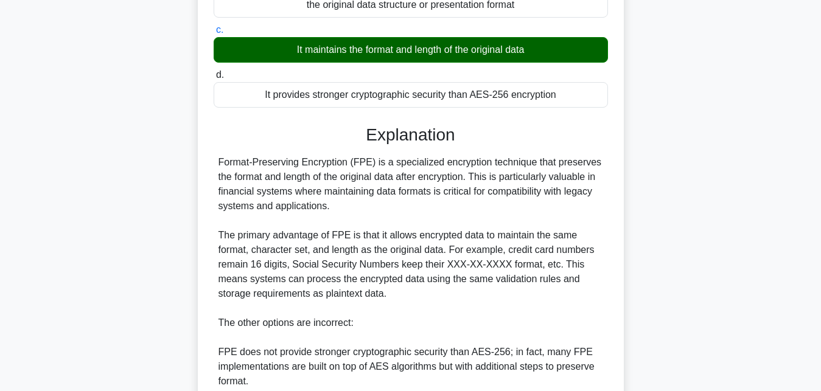
scroll to position [452, 0]
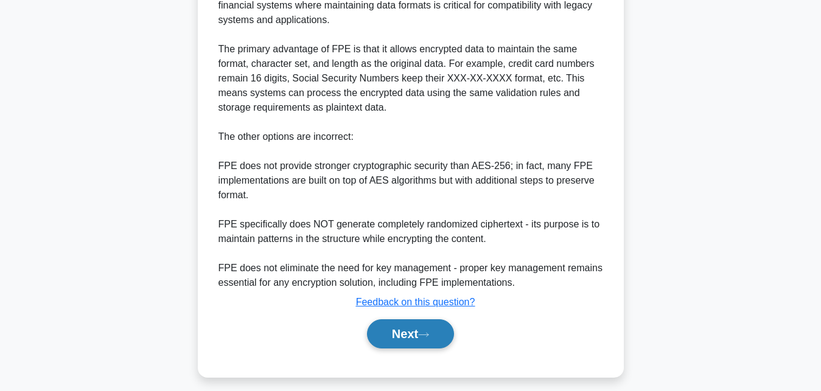
click at [432, 339] on button "Next" at bounding box center [410, 333] width 87 height 29
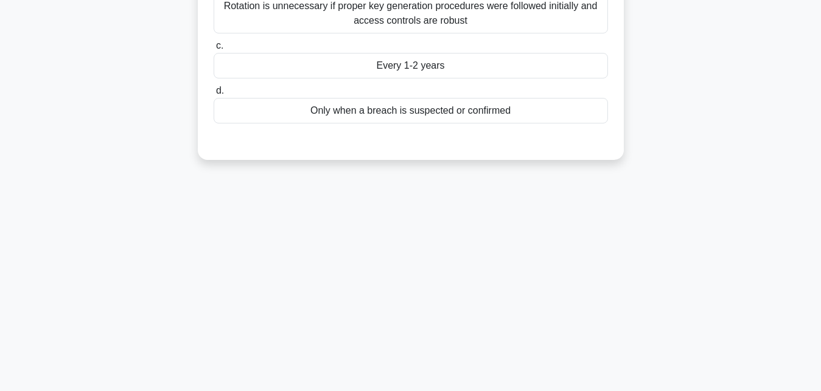
scroll to position [80, 0]
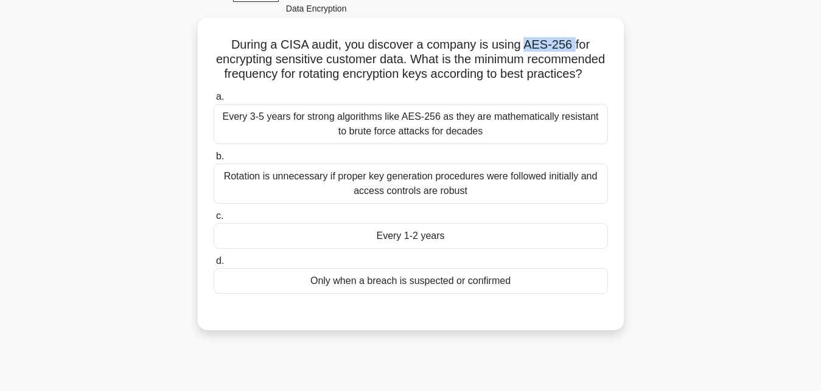
drag, startPoint x: 526, startPoint y: 46, endPoint x: 570, endPoint y: 44, distance: 44.4
click at [570, 44] on h5 "During a CISA audit, you discover a company is using AES-256 for encrypting sen…" at bounding box center [410, 59] width 397 height 45
copy h5 "AES-256"
click at [448, 235] on div "Every 1-2 years" at bounding box center [410, 236] width 394 height 26
click at [213, 220] on input "c. Every 1-2 years" at bounding box center [213, 216] width 0 height 8
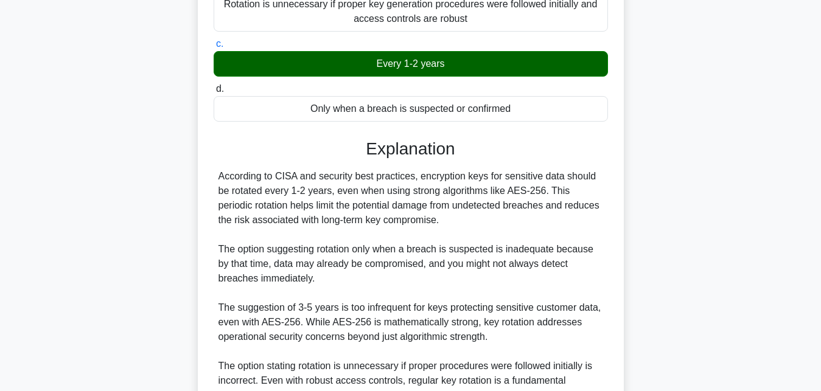
scroll to position [372, 0]
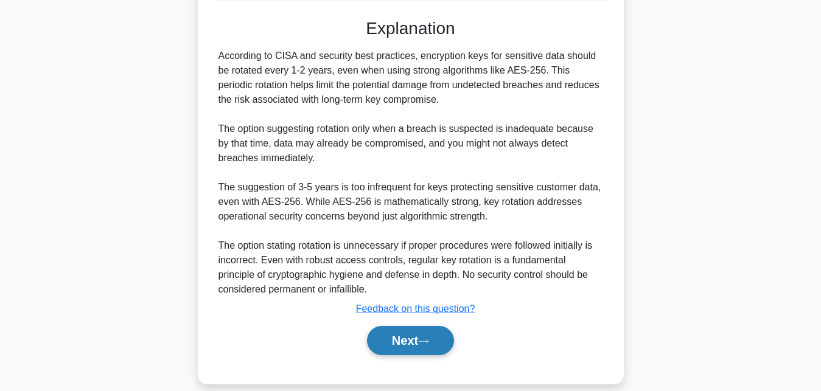
click at [428, 343] on icon at bounding box center [423, 341] width 10 height 4
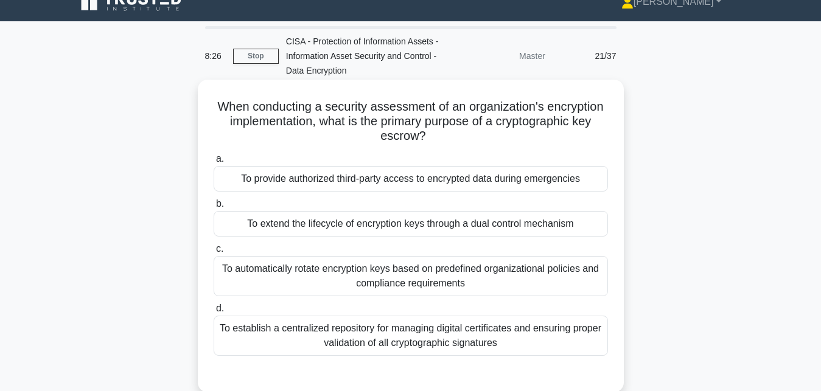
scroll to position [0, 0]
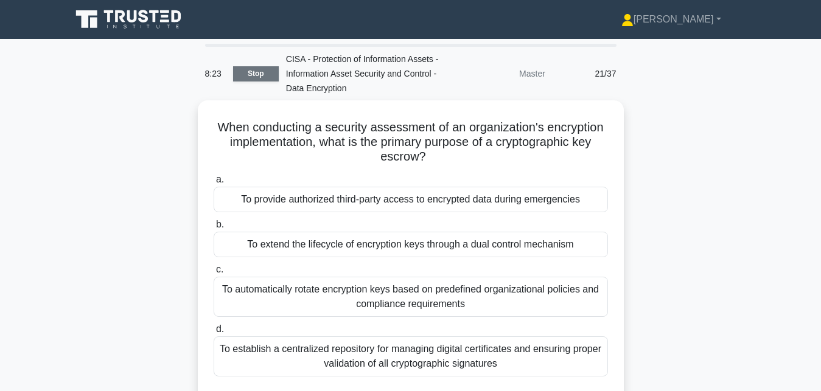
click at [258, 74] on link "Stop" at bounding box center [256, 73] width 46 height 15
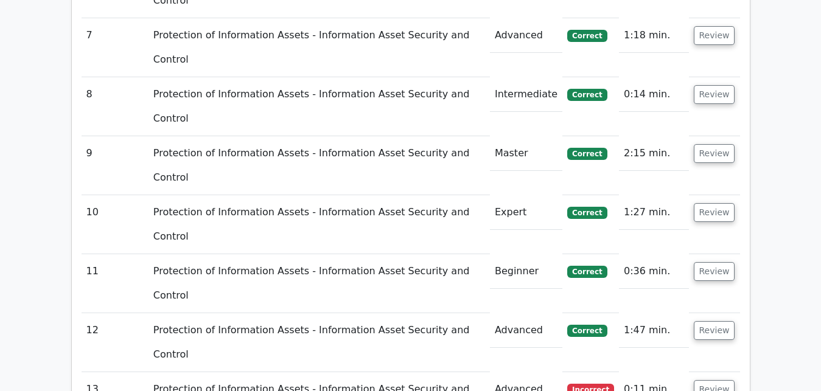
scroll to position [1896, 0]
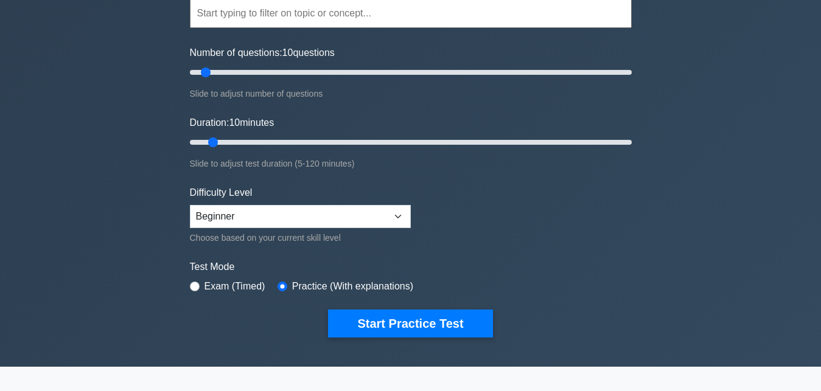
scroll to position [124, 0]
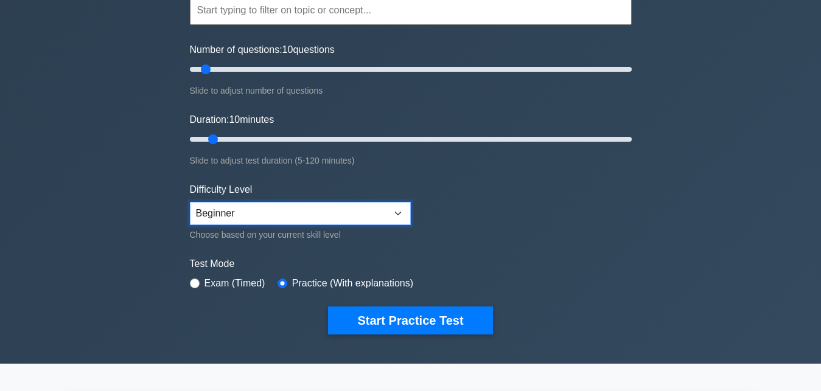
select select "intermediate"
click option "Intermediate" at bounding box center [0, 0] width 0 height 0
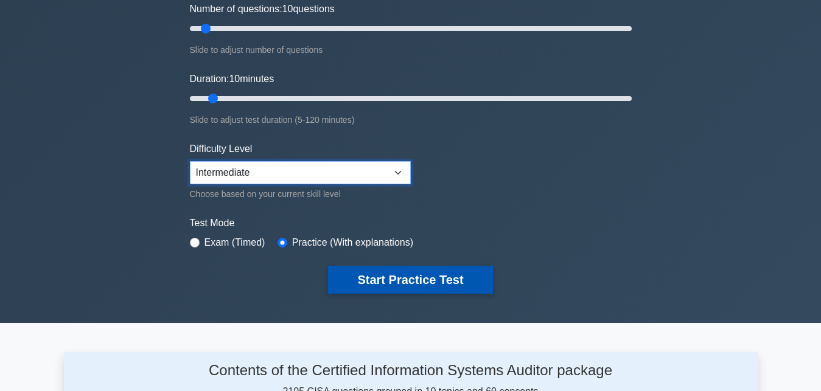
scroll to position [186, 0]
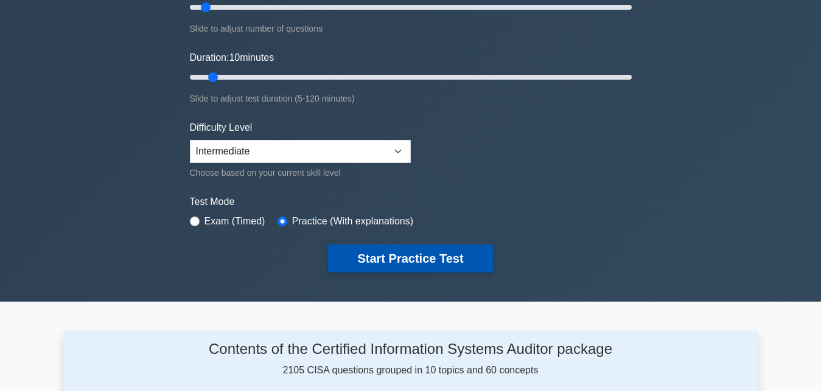
click at [420, 260] on button "Start Practice Test" at bounding box center [410, 259] width 164 height 28
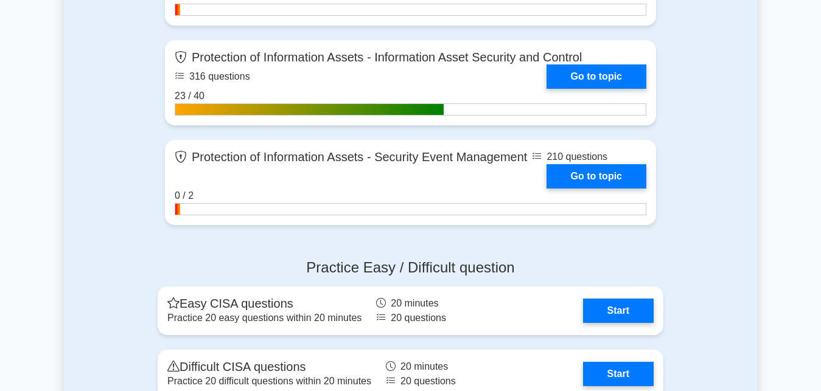
scroll to position [1303, 0]
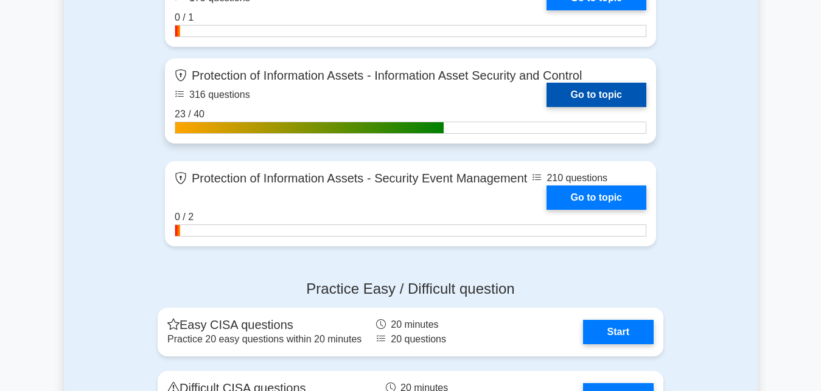
click at [589, 85] on link "Go to topic" at bounding box center [596, 95] width 100 height 24
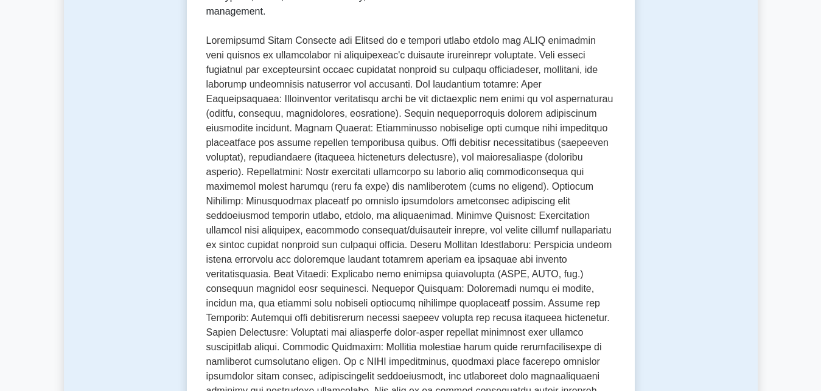
scroll to position [620, 0]
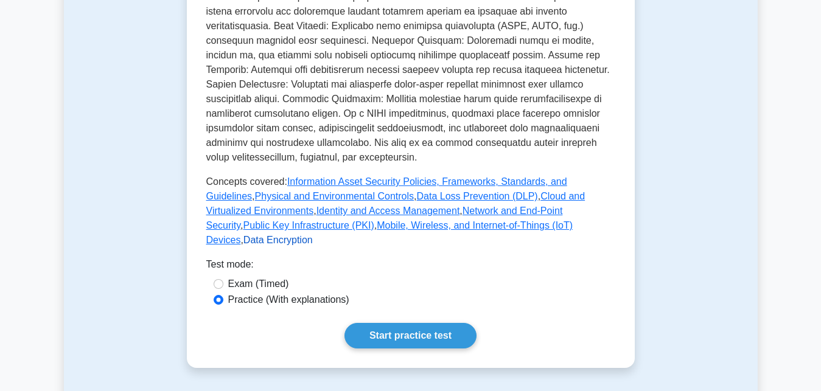
click at [313, 235] on link "Data Encryption" at bounding box center [277, 240] width 69 height 10
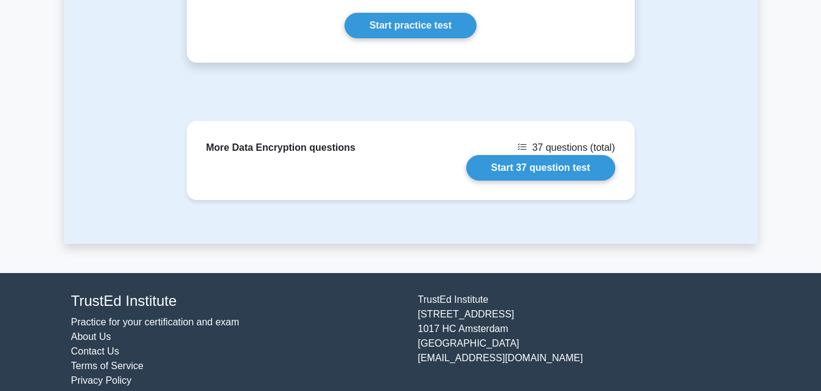
scroll to position [2022, 0]
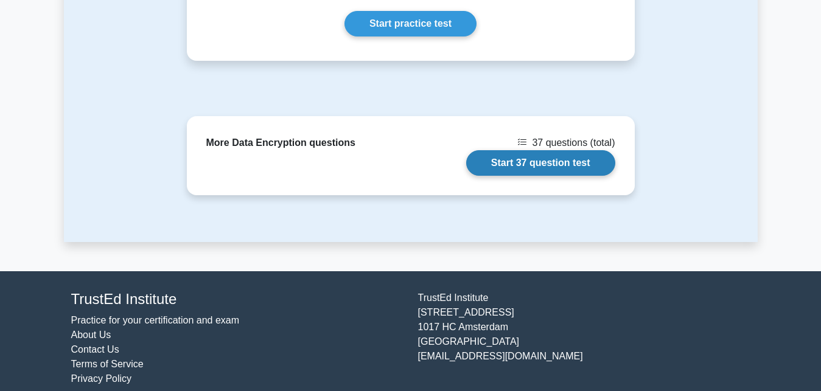
click at [552, 150] on link "Start 37 question test" at bounding box center [540, 163] width 149 height 26
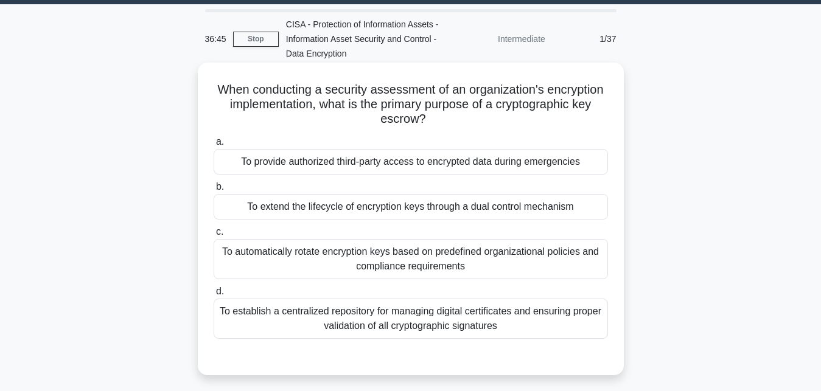
scroll to position [62, 0]
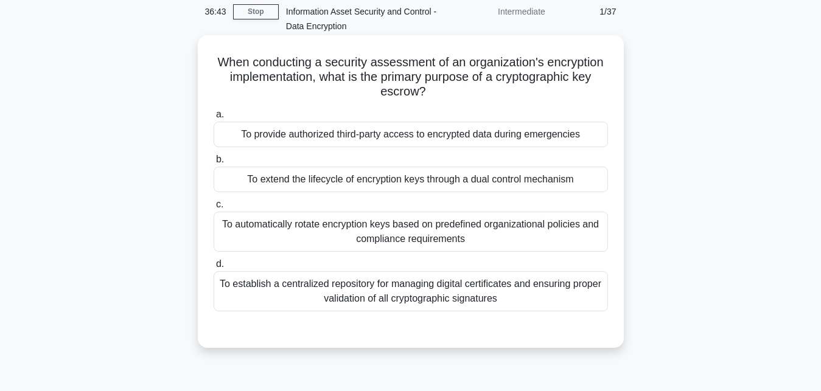
click at [314, 178] on div "To extend the lifecycle of encryption keys through a dual control mechanism" at bounding box center [410, 180] width 394 height 26
click at [213, 164] on input "b. To extend the lifecycle of encryption keys through a dual control mechanism" at bounding box center [213, 160] width 0 height 8
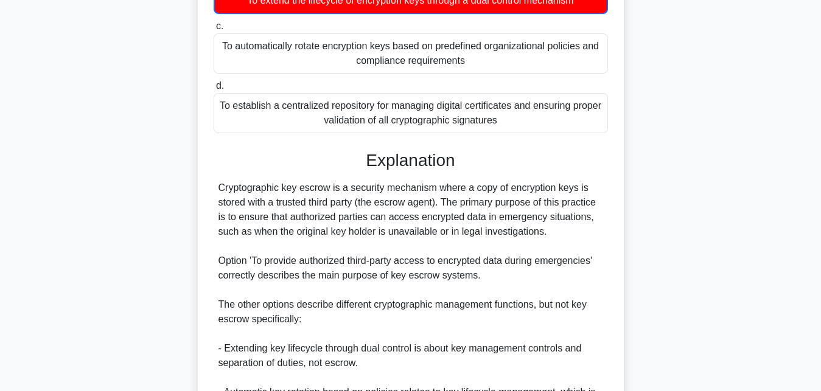
scroll to position [248, 0]
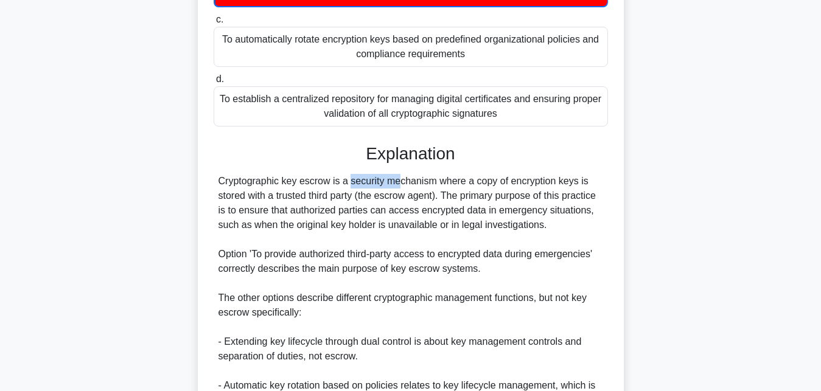
drag, startPoint x: 328, startPoint y: 183, endPoint x: 280, endPoint y: 189, distance: 48.4
click at [280, 189] on div "Cryptographic key escrow is a security mechanism where a copy of encryption key…" at bounding box center [410, 312] width 384 height 277
copy div "key escrow"
